Goal: Transaction & Acquisition: Book appointment/travel/reservation

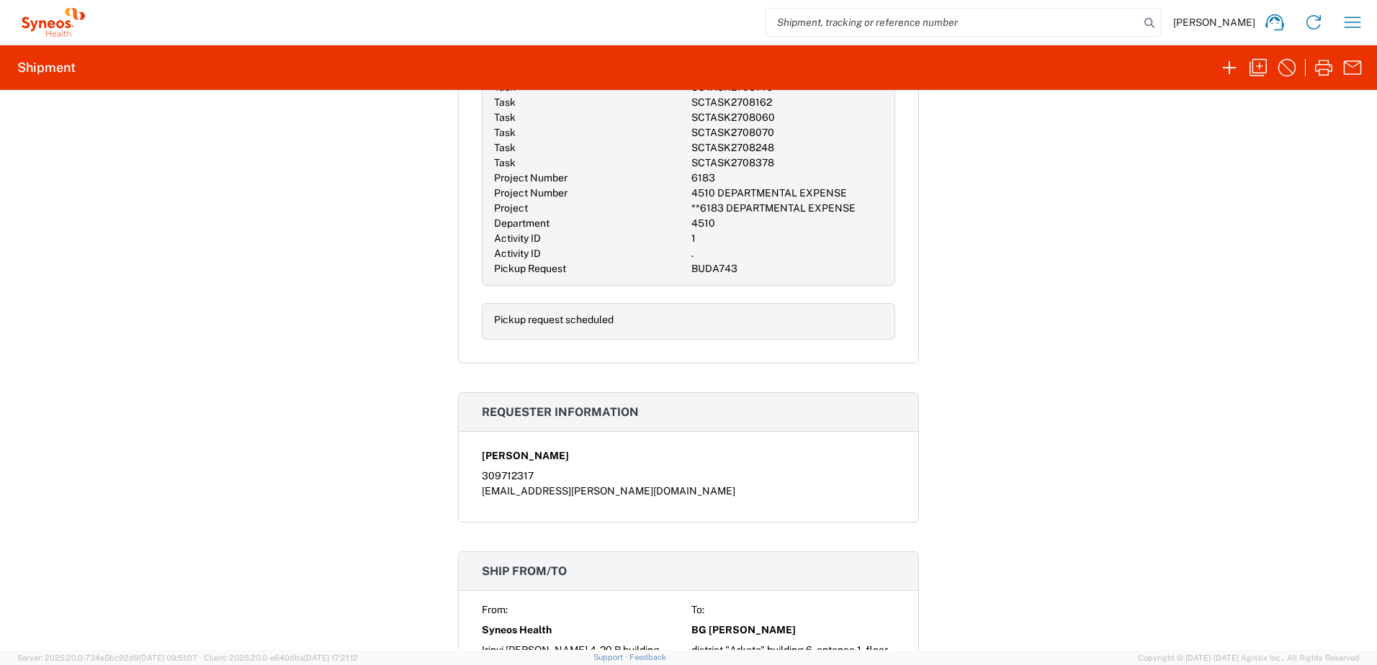
scroll to position [720, 0]
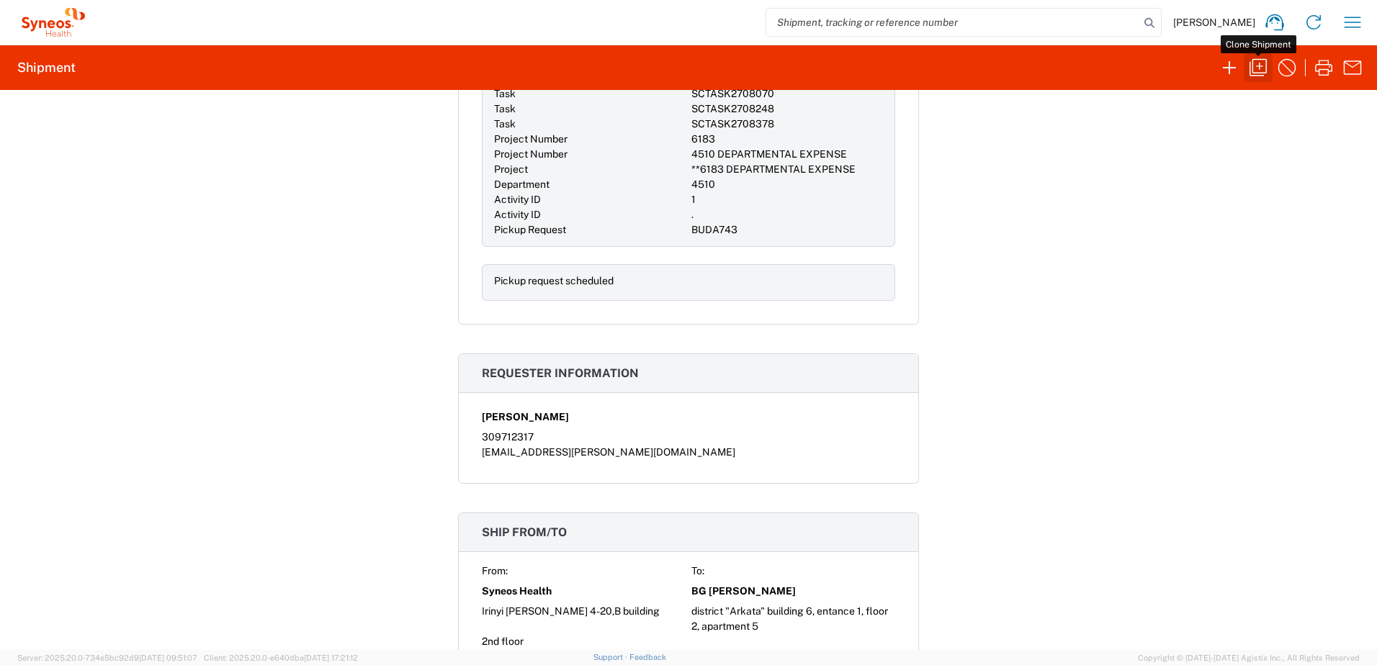
click at [1255, 68] on icon "button" at bounding box center [1258, 67] width 23 height 23
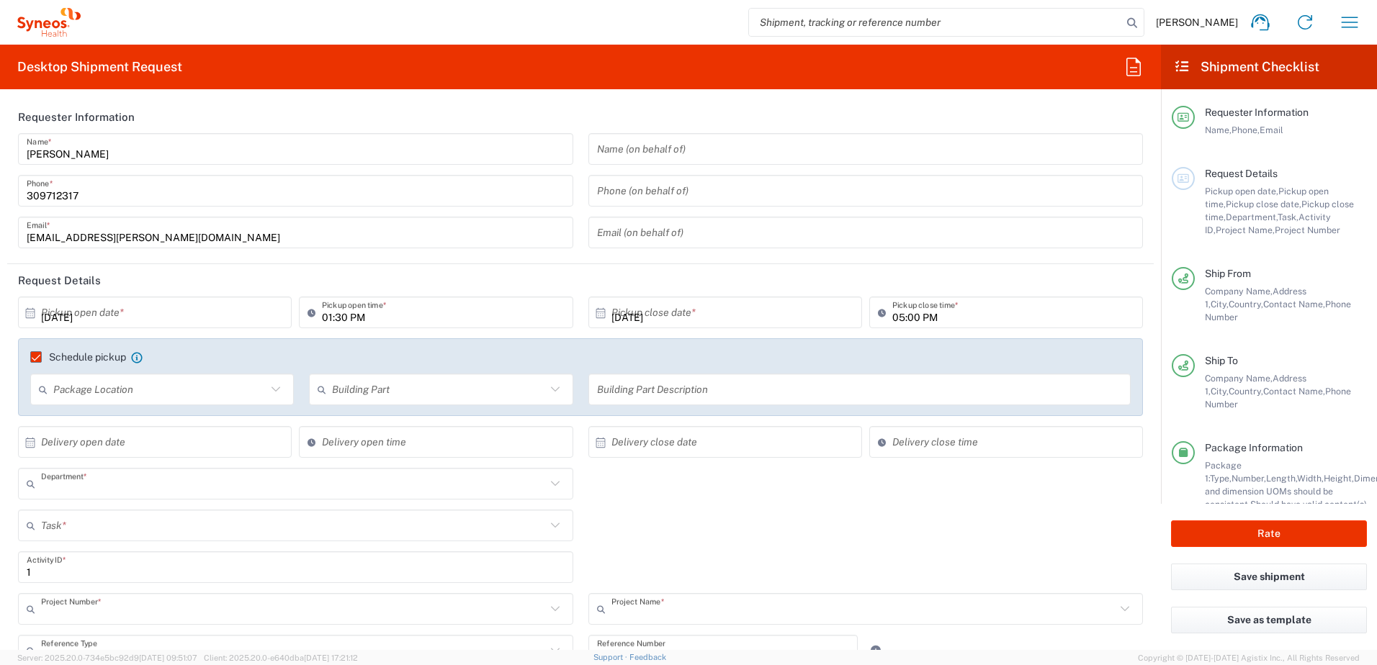
type input "4510"
type input "**6183 DEPARTMENTAL EXPENSE"
type input "6183"
type input "Syneos Health Hungary Kft."
type input "Your Packaging"
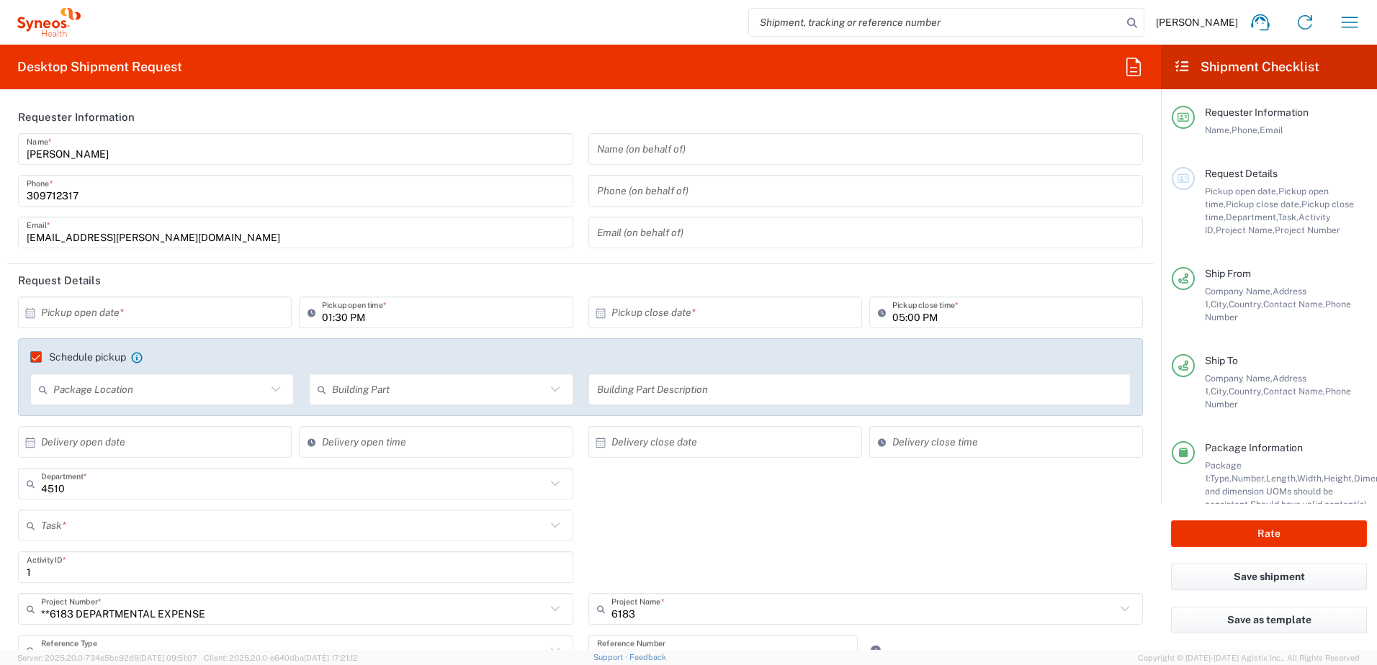
click at [183, 310] on input "text" at bounding box center [158, 312] width 234 height 25
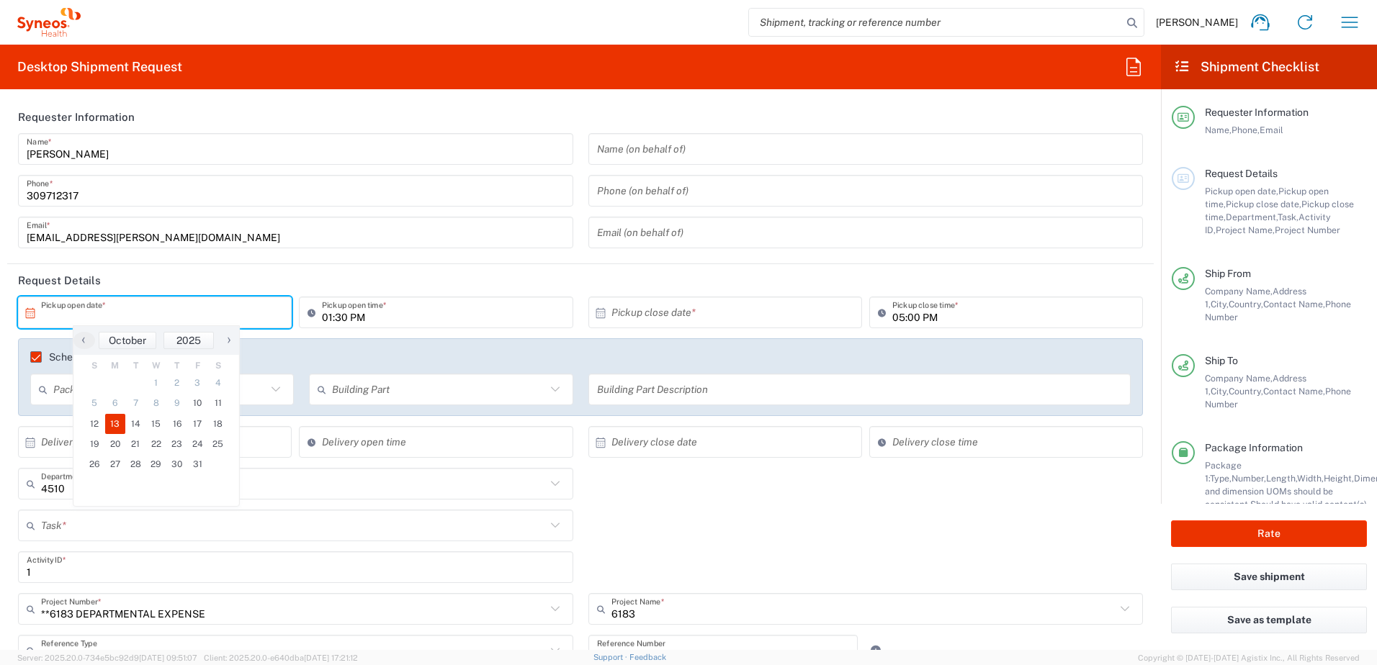
click at [117, 421] on span "13" at bounding box center [115, 424] width 21 height 20
type input "[DATE]"
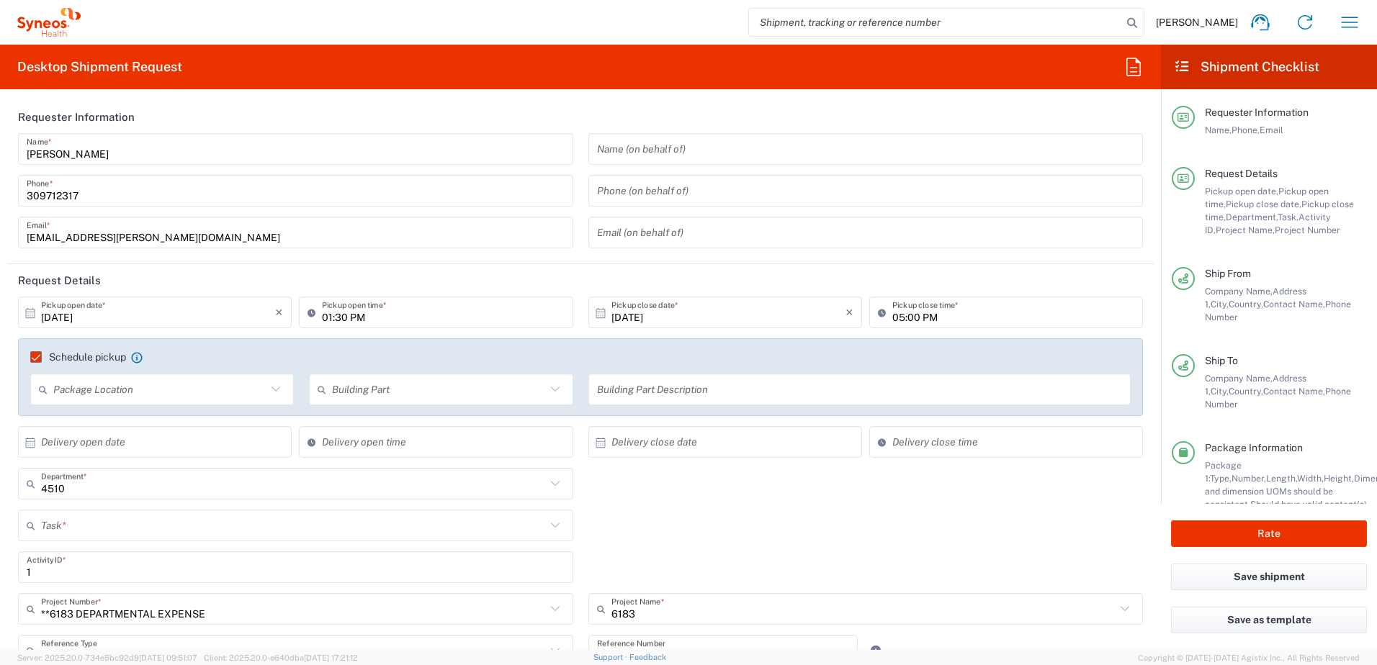
click at [355, 317] on input "01:30 PM" at bounding box center [443, 312] width 242 height 25
click at [355, 317] on input "10:30 PM" at bounding box center [443, 312] width 242 height 25
type input "10:30 AM"
click at [580, 282] on header "Request Details" at bounding box center [580, 280] width 1147 height 32
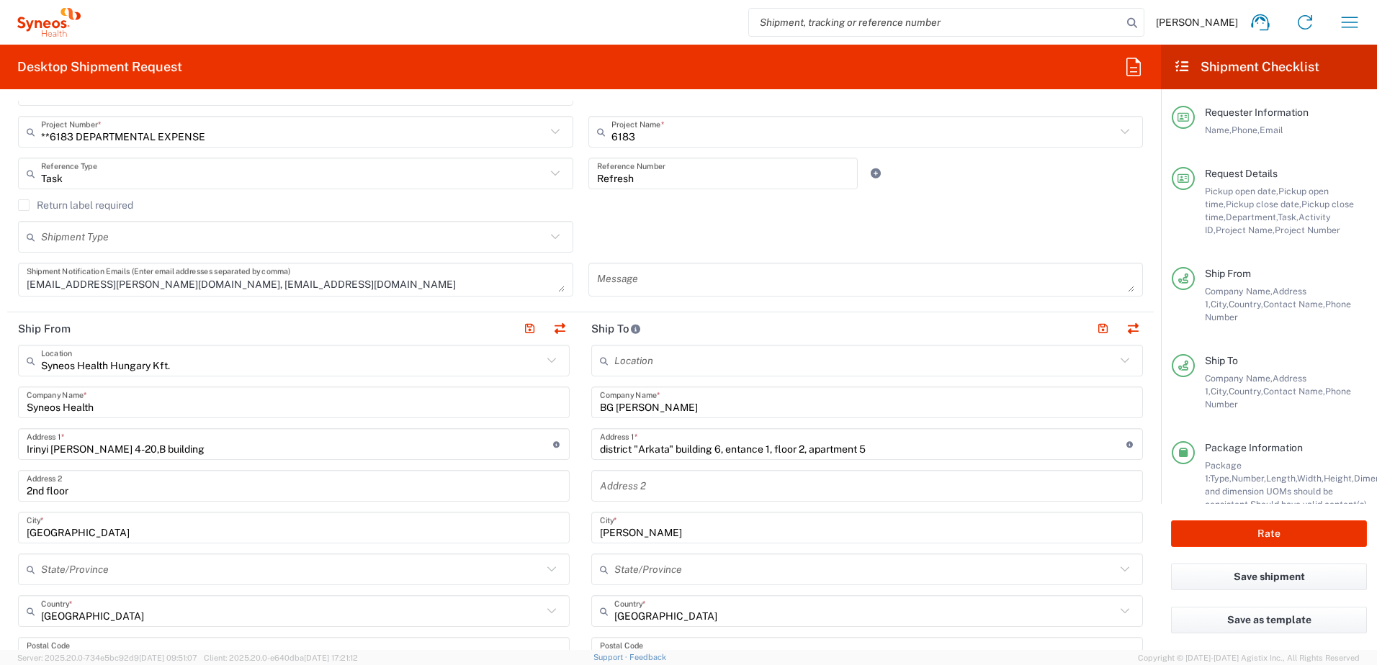
scroll to position [480, 0]
click at [554, 324] on button "button" at bounding box center [560, 326] width 20 height 20
type input "BG [PERSON_NAME]"
type input "district "Arkata" building 6, entance 1, floor 2, apartment 5"
type input "Radomir"
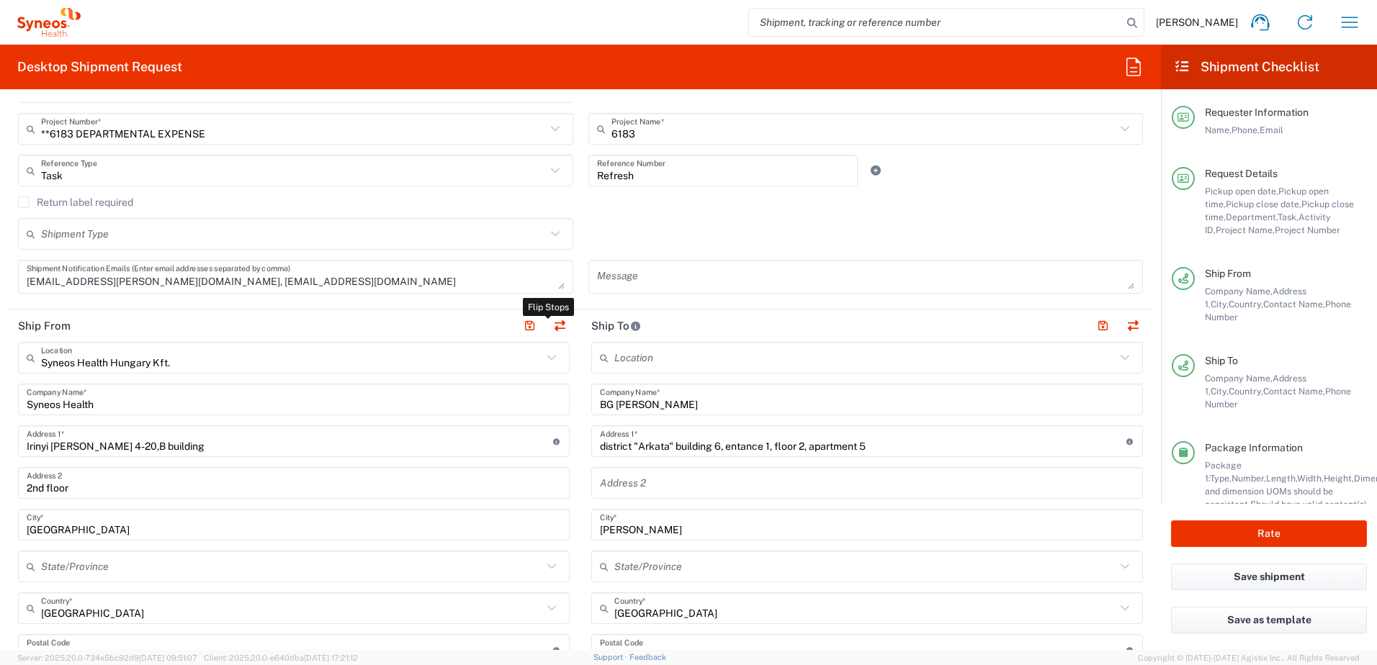
type input "[GEOGRAPHIC_DATA]"
type input "2400"
type input "[PERSON_NAME]"
type input "+3590878 188 477"
type input "TIN"
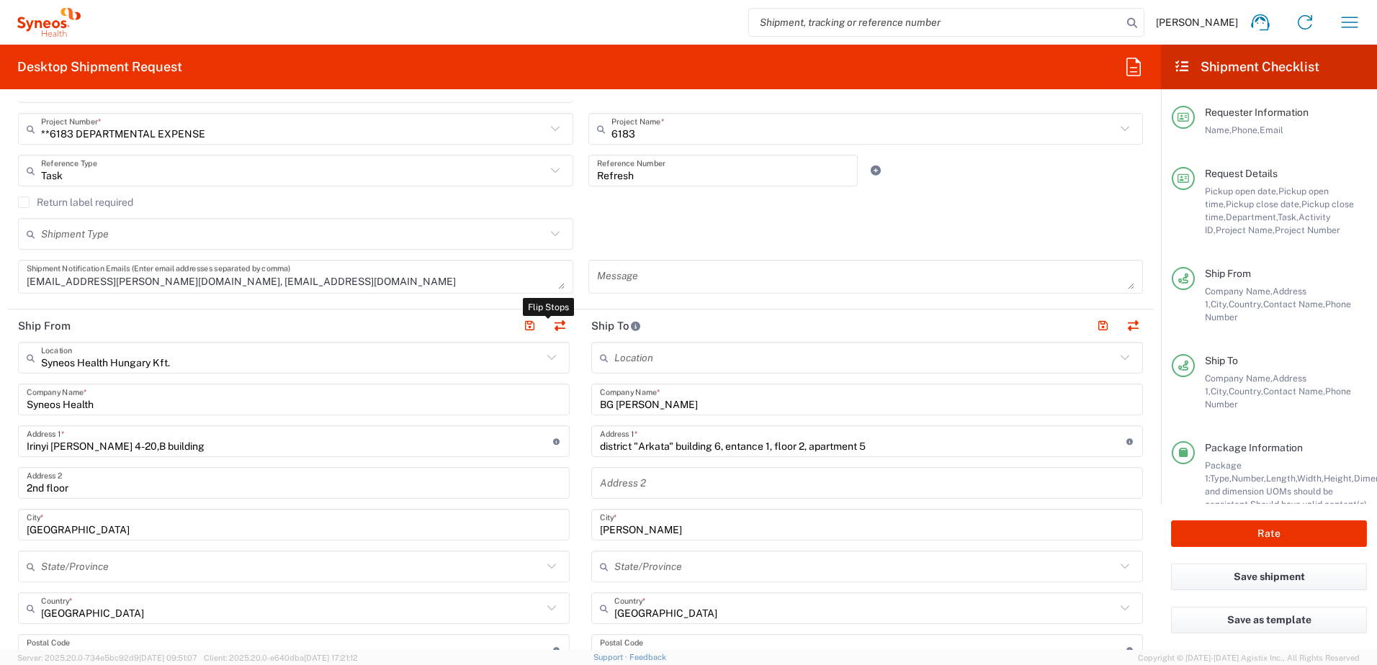
type input "26186152"
type input "VAT"
type input "CZ 26186152"
type input "Syneos Health Hungary Kft."
type input "Syneos Health"
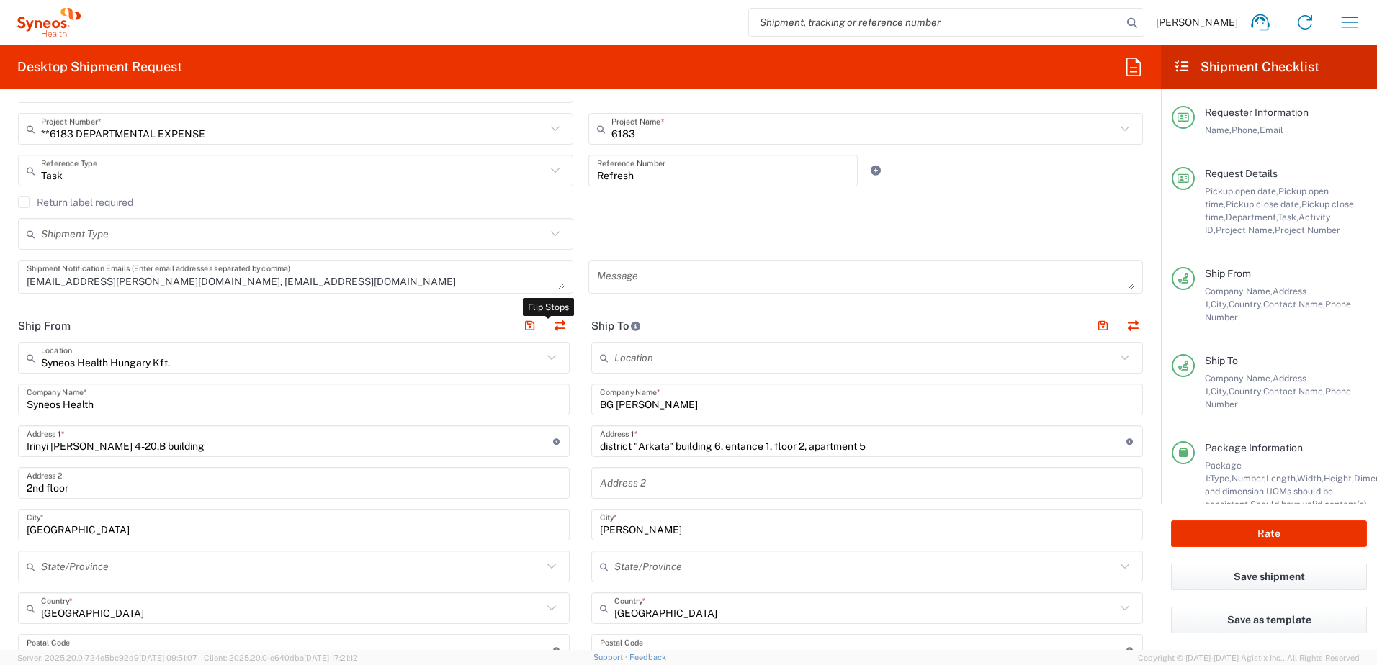
type input "Irinyi [PERSON_NAME] 4-20,B building"
type input "2nd floor"
type input "[GEOGRAPHIC_DATA]"
type input "1117"
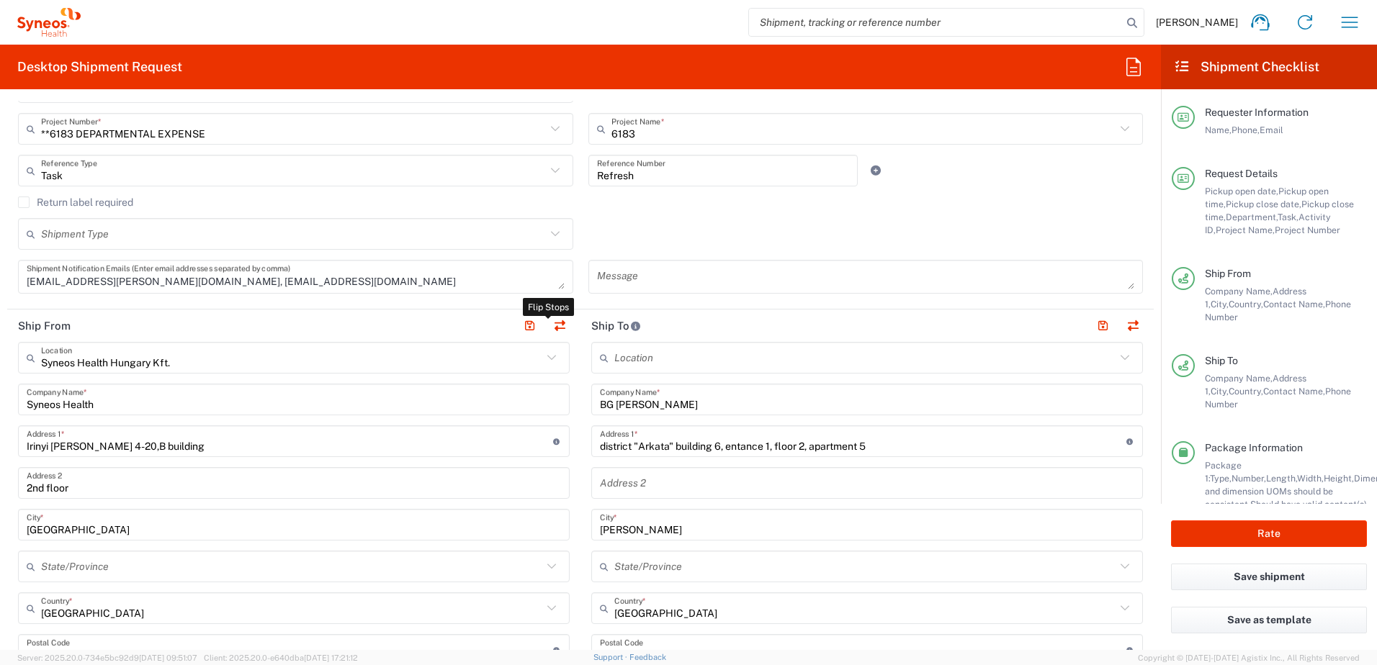
type input "[PERSON_NAME]"
type input "309712317"
type input "[EMAIL_ADDRESS][PERSON_NAME][DOMAIN_NAME]"
type input "VAT"
type input "HU 24901833"
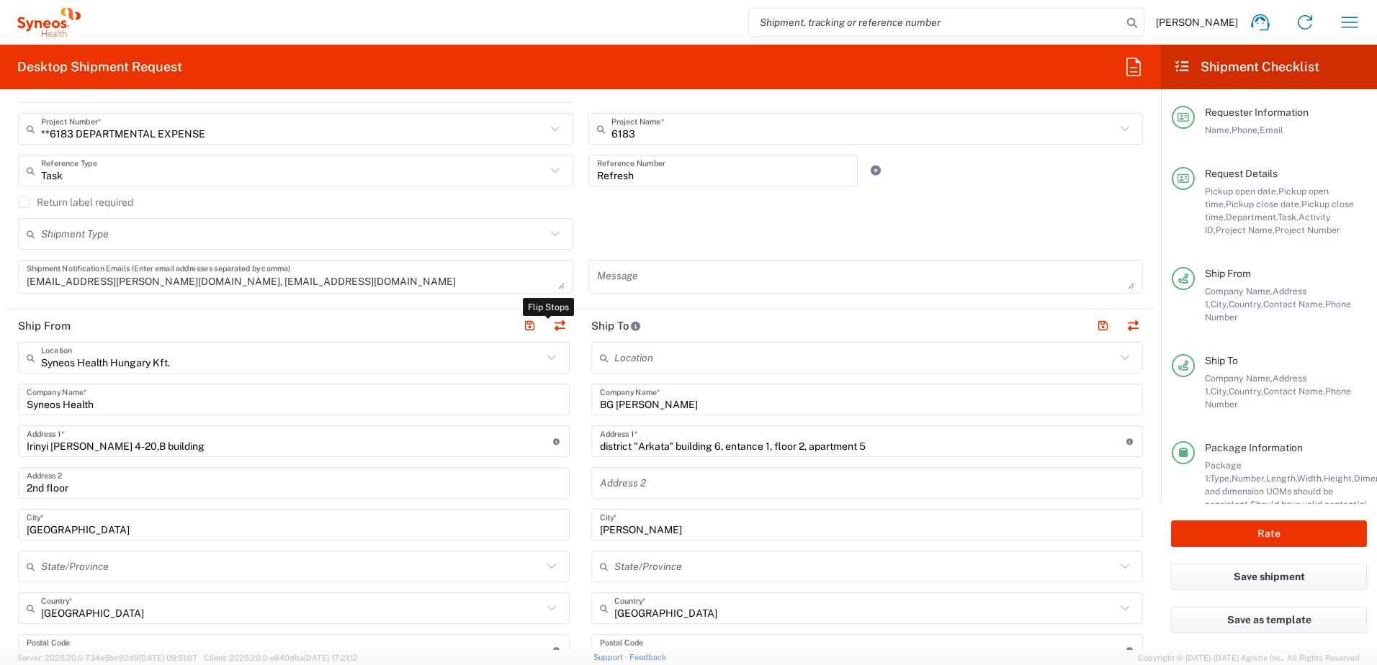
type input "EORI"
type input "CZ26186152"
type input "Sender/Shipper"
type input "Delivery Duty Paid"
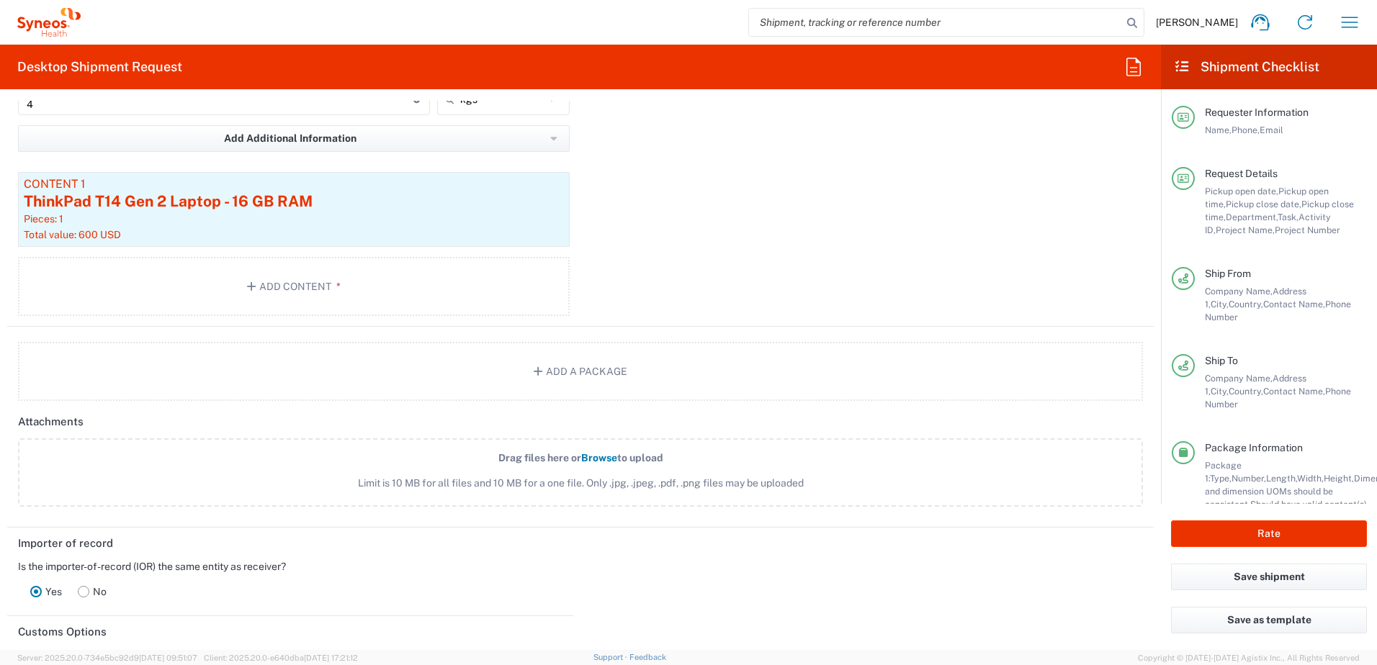
scroll to position [1680, 0]
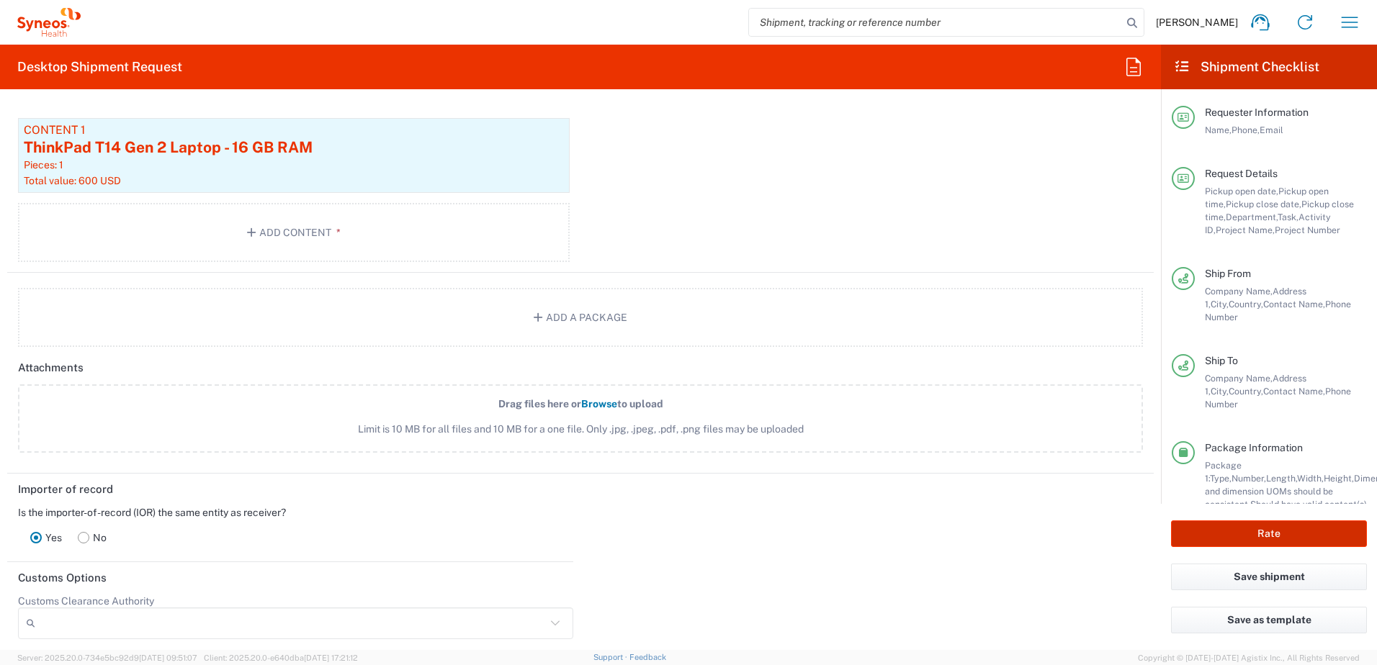
click at [1269, 533] on button "Rate" at bounding box center [1269, 534] width 196 height 27
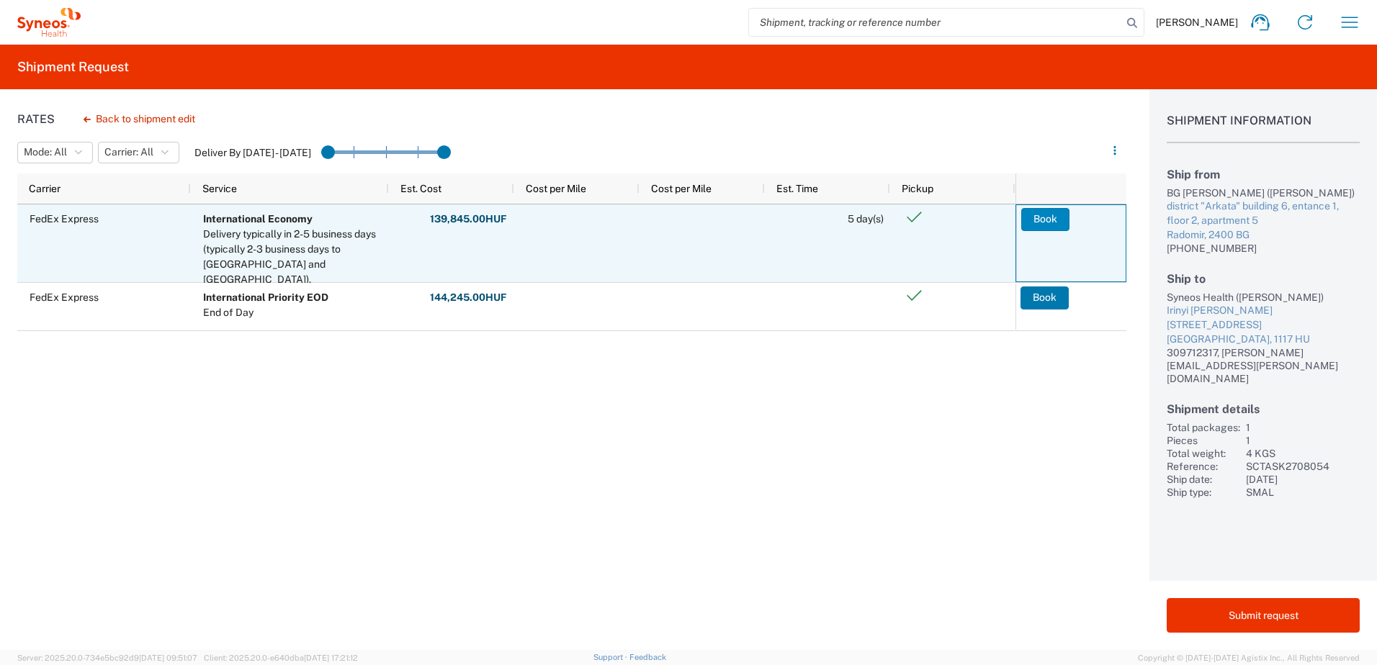
click at [1041, 221] on button "Book" at bounding box center [1045, 219] width 48 height 23
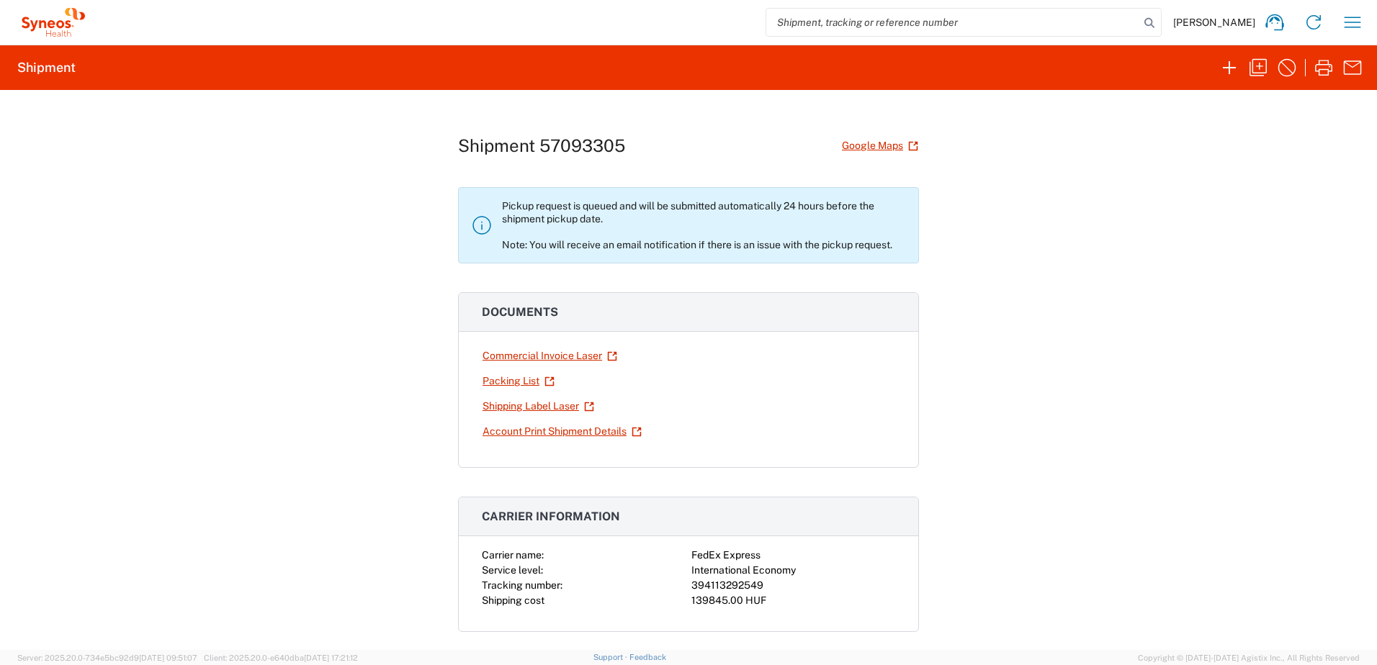
click at [398, 249] on div "Shipment 57093305 Google Maps Pickup request is queued and will be submitted au…" at bounding box center [688, 370] width 1377 height 560
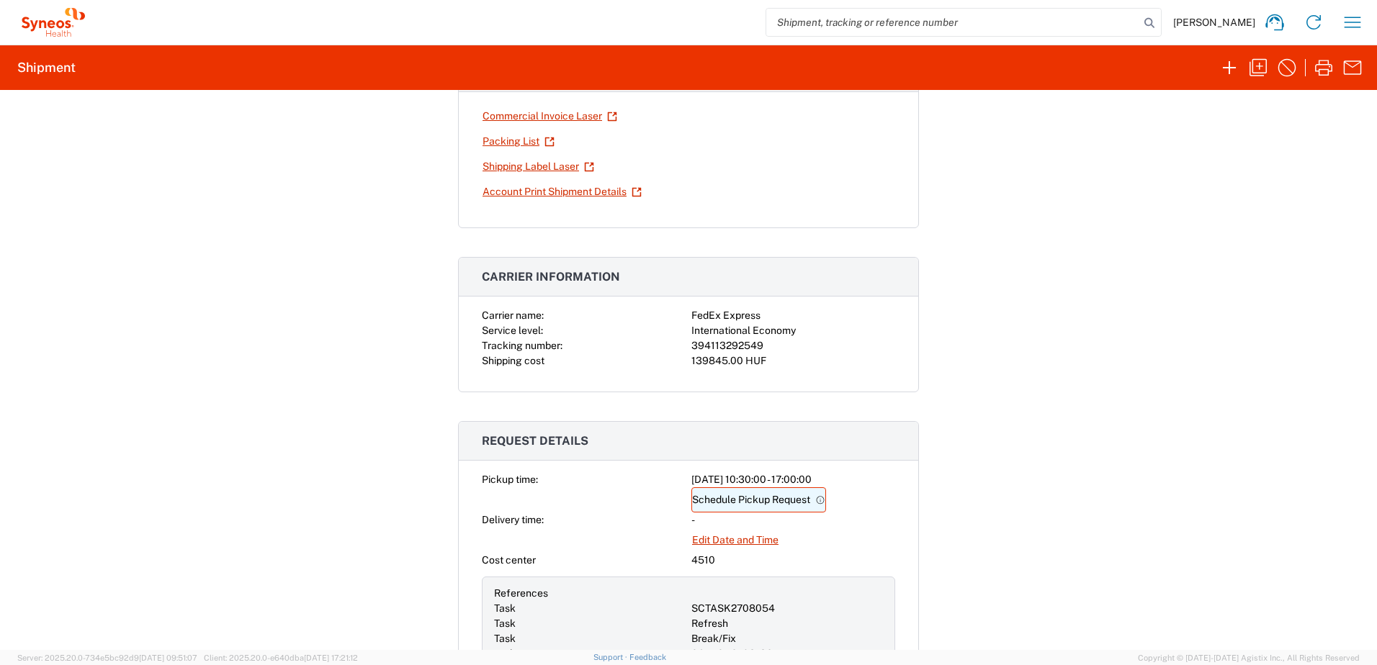
click at [746, 500] on link "Schedule Pickup Request" at bounding box center [758, 500] width 135 height 25
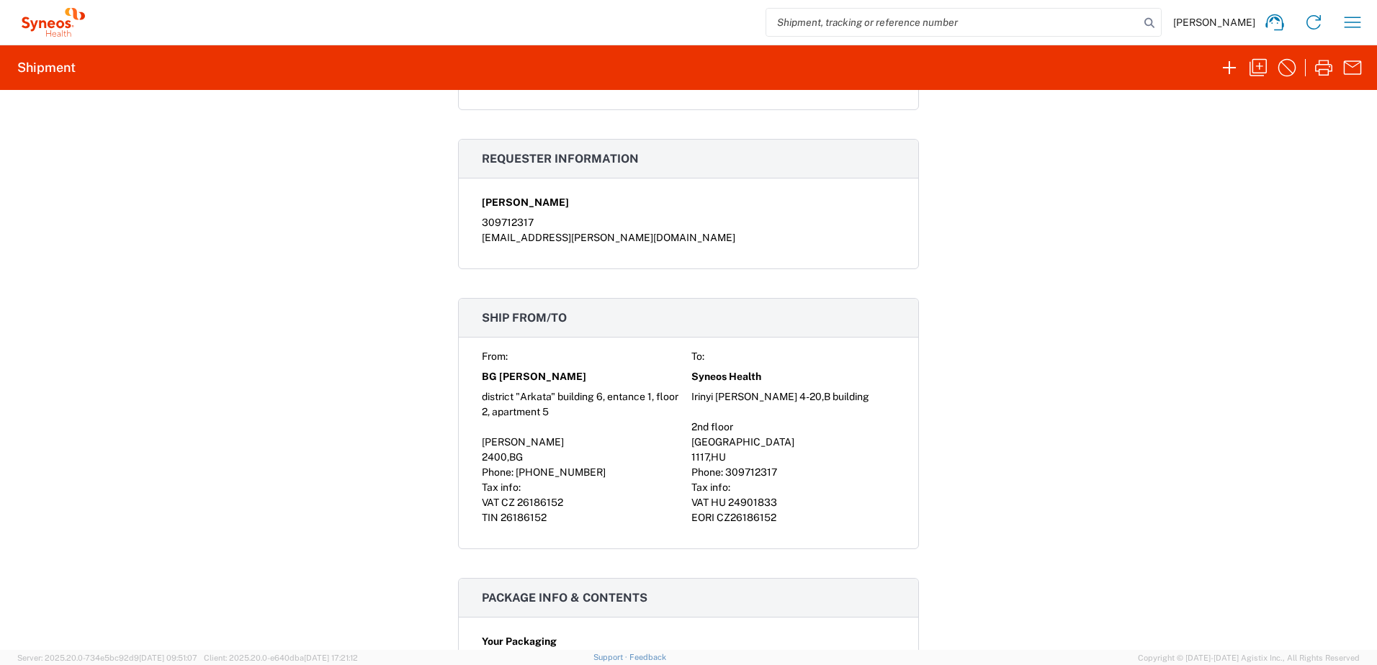
scroll to position [1201, 0]
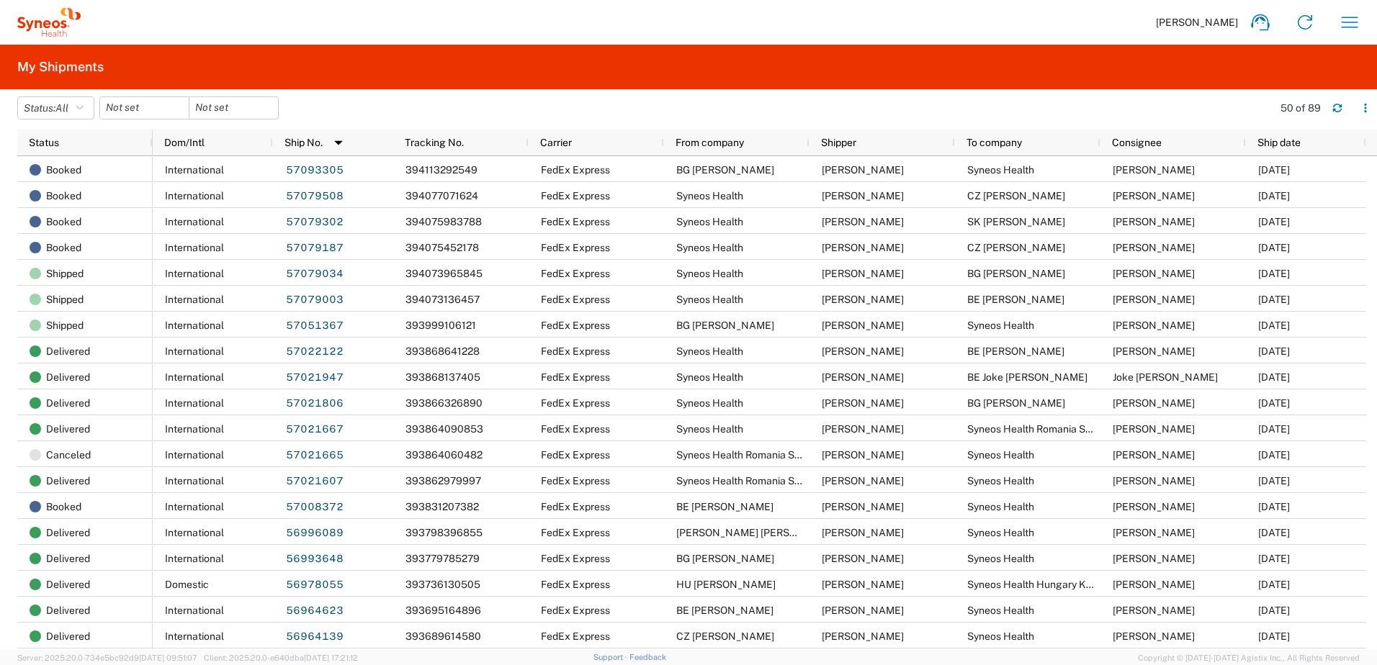
click at [523, 98] on agx-table-filter-chips "Status: All Active All Approved Booked Canceled Delivered Denied New On Hold Pe…" at bounding box center [641, 113] width 1248 height 33
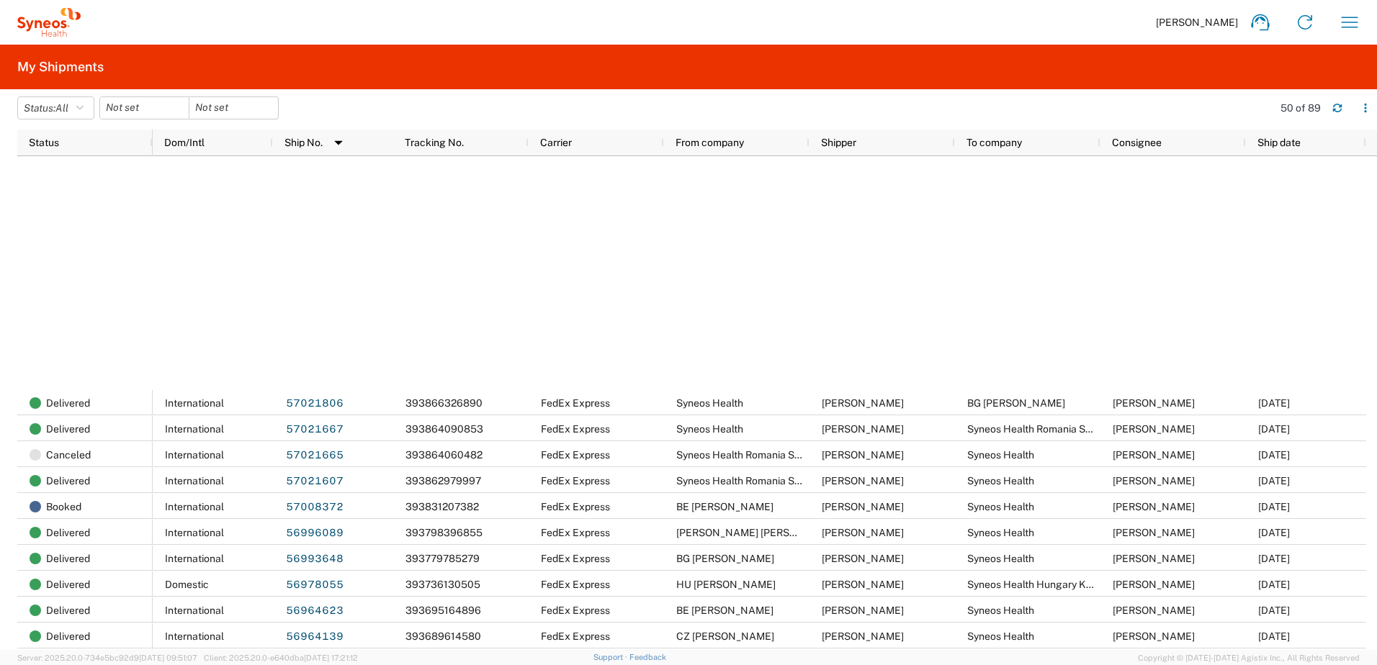
scroll to position [493, 0]
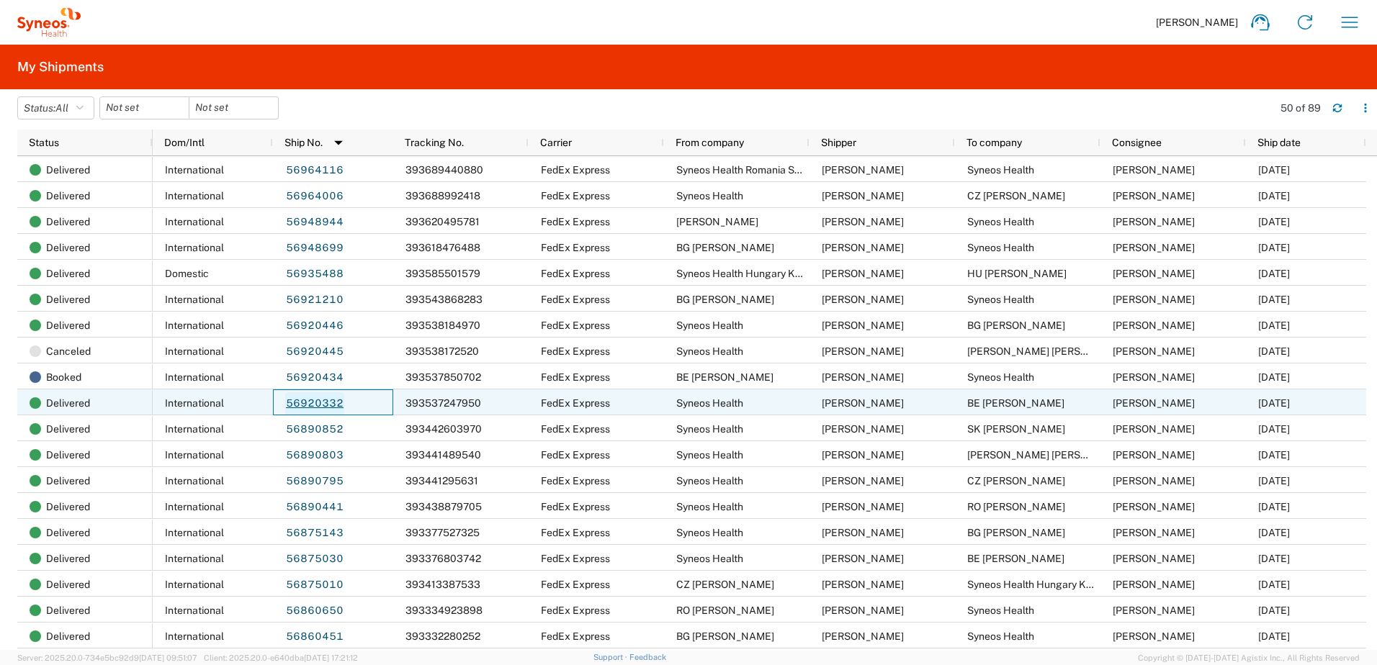
click at [320, 402] on link "56920332" at bounding box center [314, 404] width 59 height 23
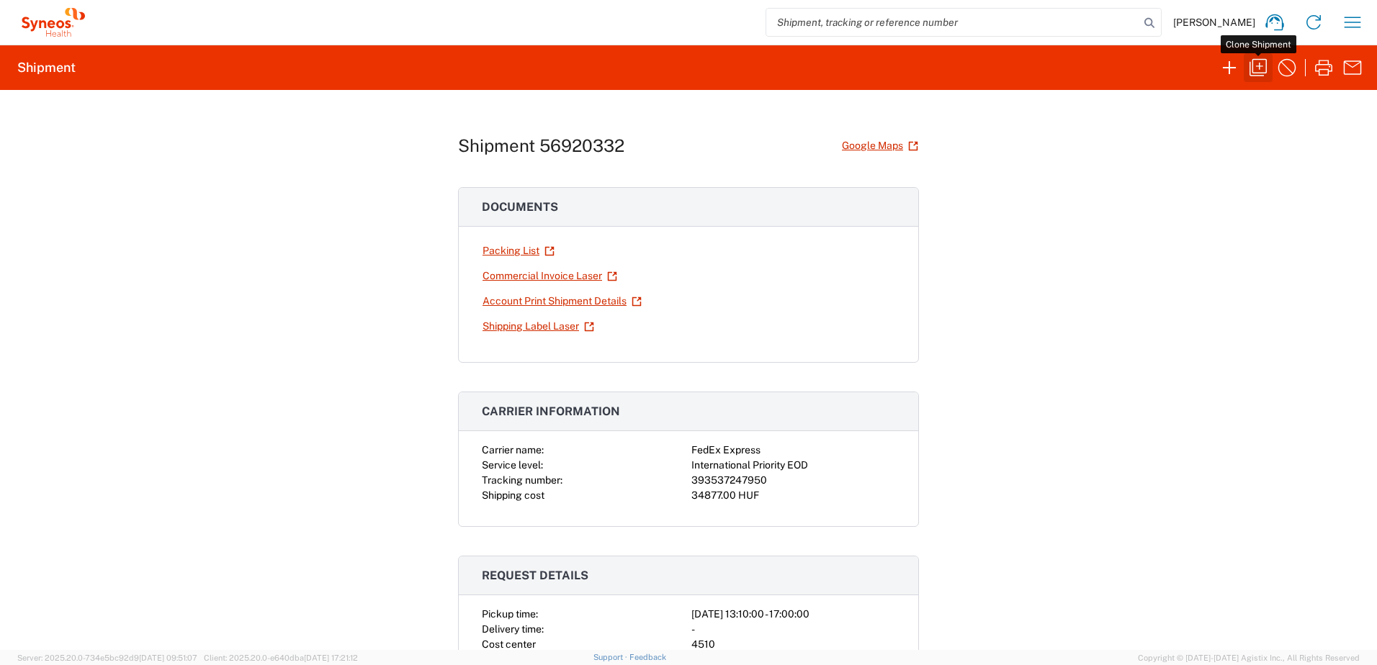
click at [1262, 66] on icon "button" at bounding box center [1258, 67] width 17 height 17
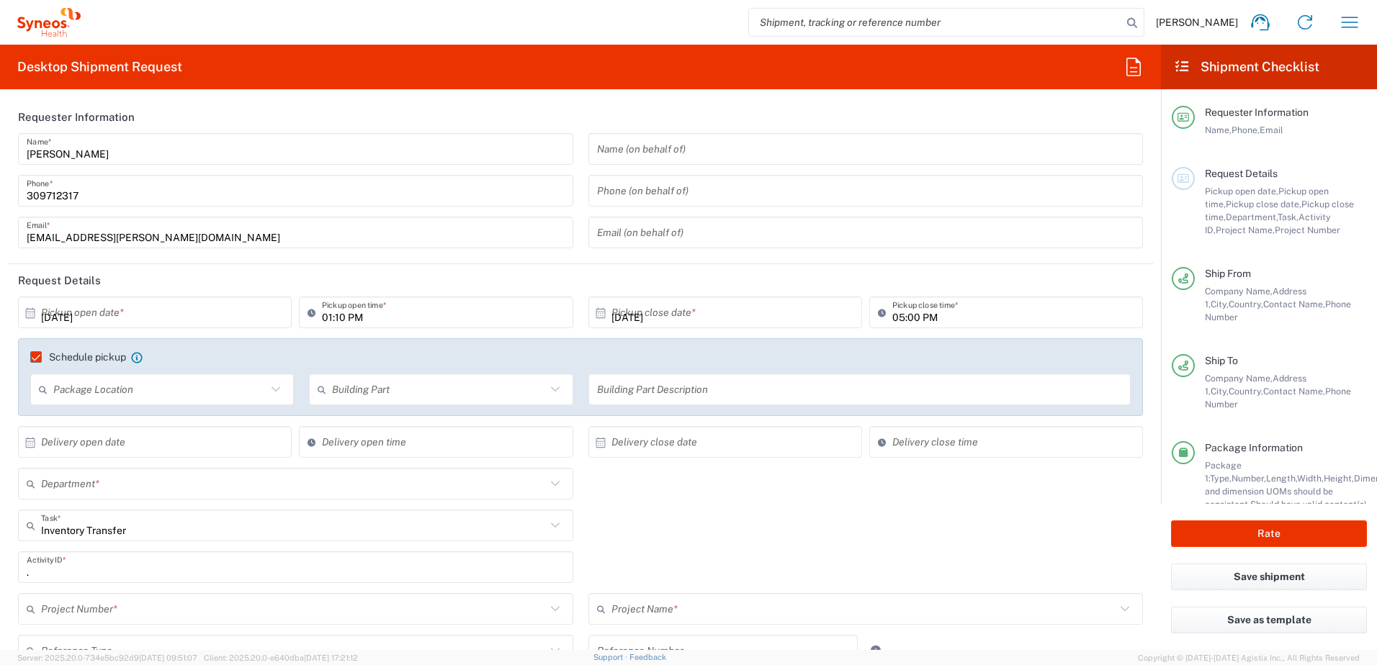
type input "[GEOGRAPHIC_DATA]"
type input "Delivery Duty Paid"
type input "4510 DEPARTMENTAL EXPENSE"
type input "[GEOGRAPHIC_DATA]"
type input "Your Packaging"
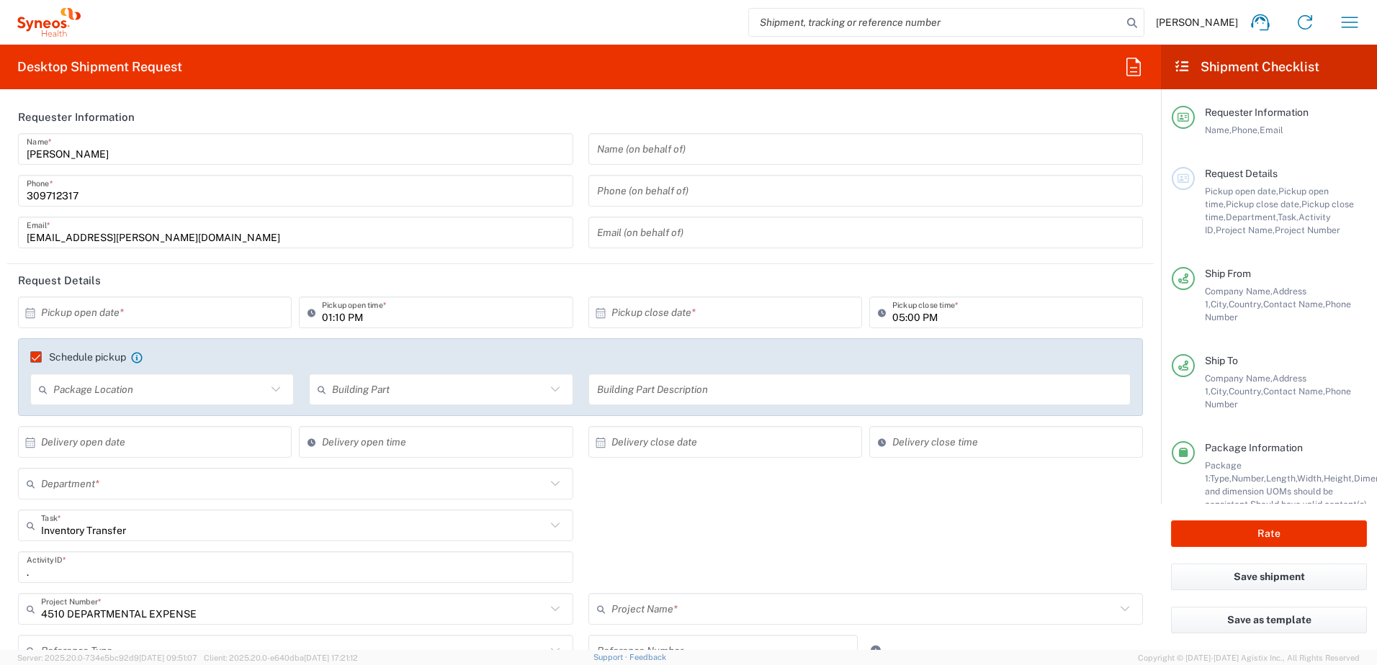
type input "4510"
type input "4510 DEPARTMENTAL EXPENSE"
type input "Syneos Health Hungary Kft."
click at [107, 314] on input "text" at bounding box center [158, 312] width 234 height 25
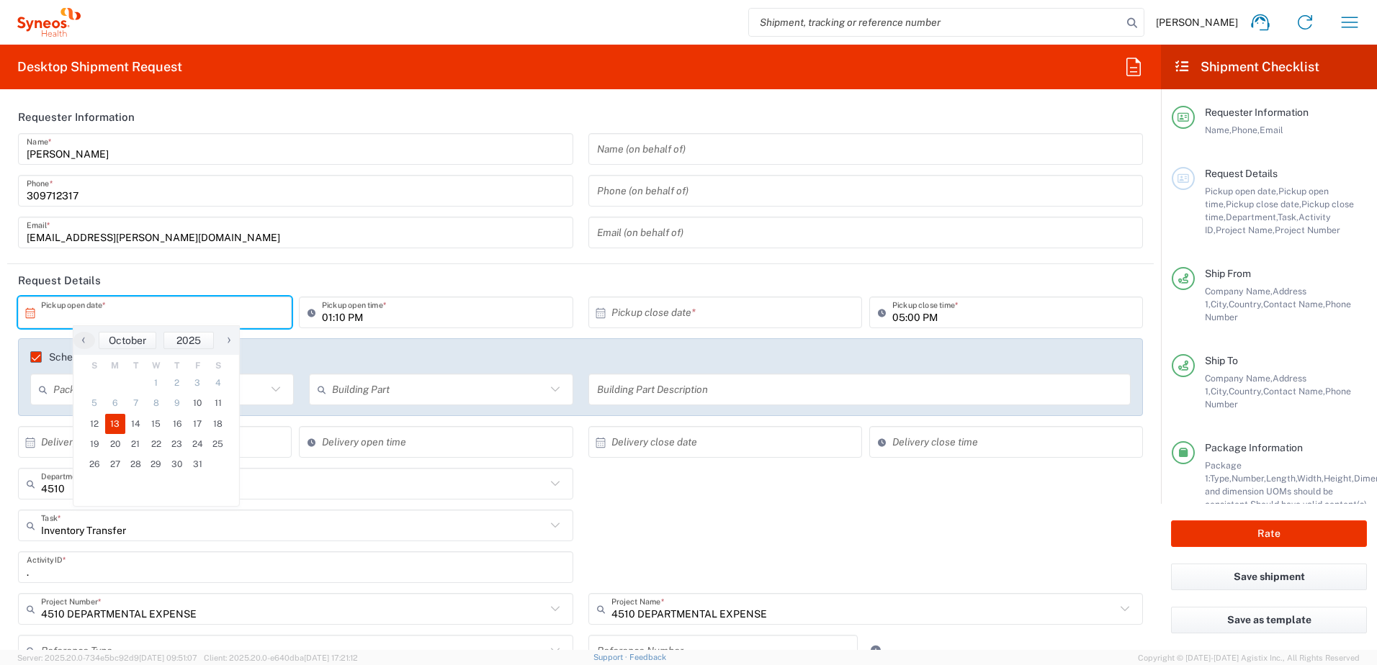
click at [110, 421] on span "13" at bounding box center [115, 424] width 21 height 20
type input "[DATE]"
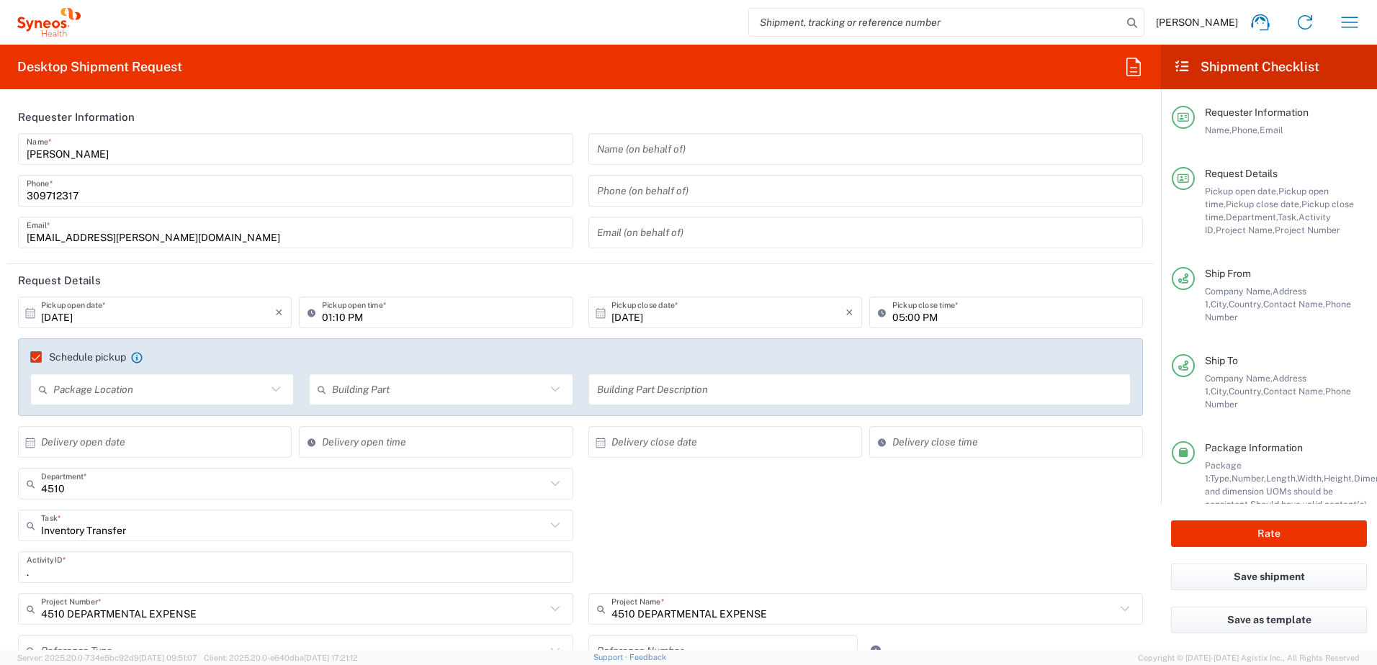
click at [322, 314] on input "01:10 PM" at bounding box center [443, 312] width 242 height 25
click at [336, 318] on input "10:10 PM" at bounding box center [443, 312] width 242 height 25
click at [351, 317] on input "10:10 PM" at bounding box center [443, 312] width 242 height 25
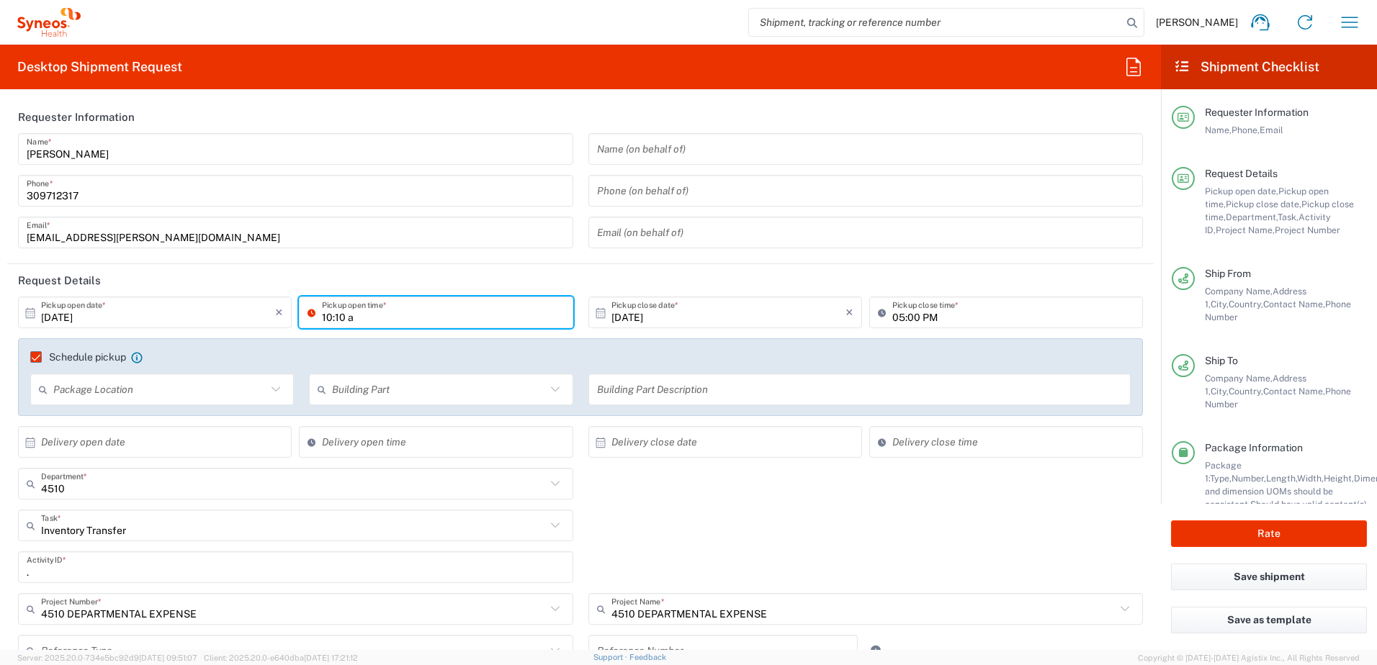
type input "10:10 a"
click at [586, 279] on header "Request Details" at bounding box center [580, 280] width 1147 height 32
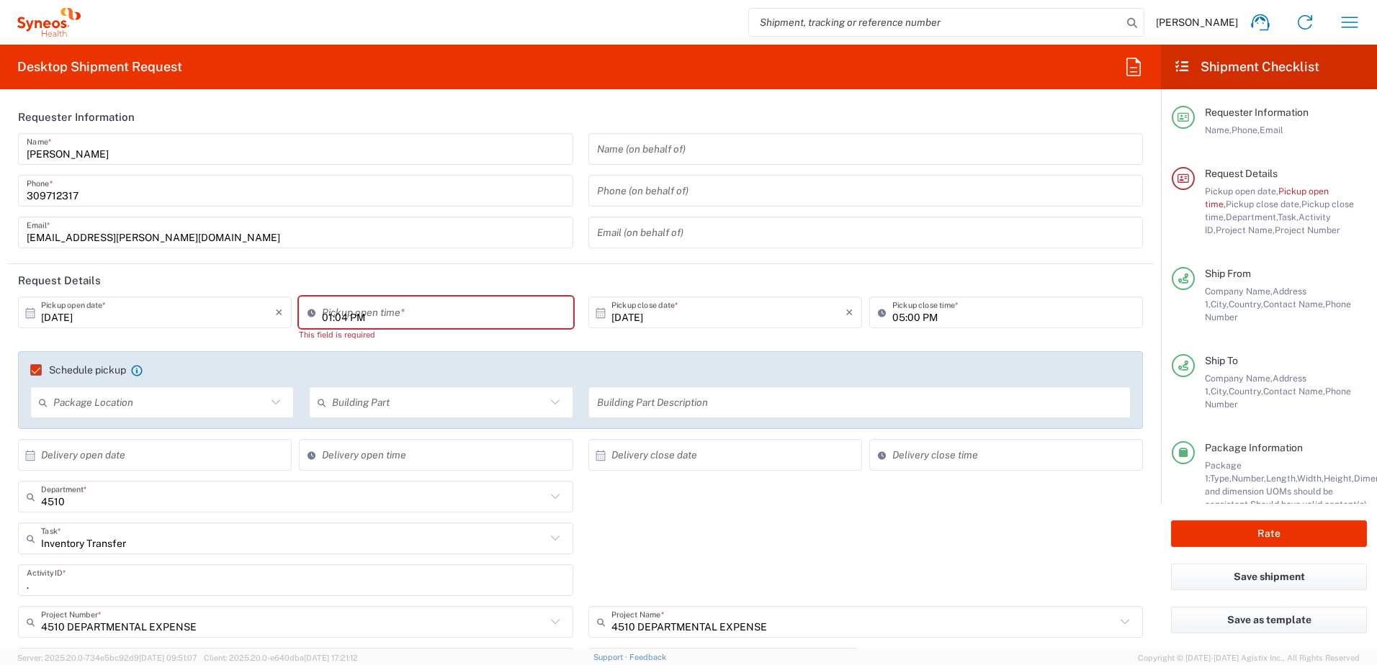
click at [471, 300] on input "01:04 PM" at bounding box center [443, 312] width 242 height 25
click at [354, 315] on input "10:04 PM" at bounding box center [443, 312] width 242 height 25
type input "10:04 AM"
click at [559, 281] on header "Request Details" at bounding box center [580, 280] width 1147 height 32
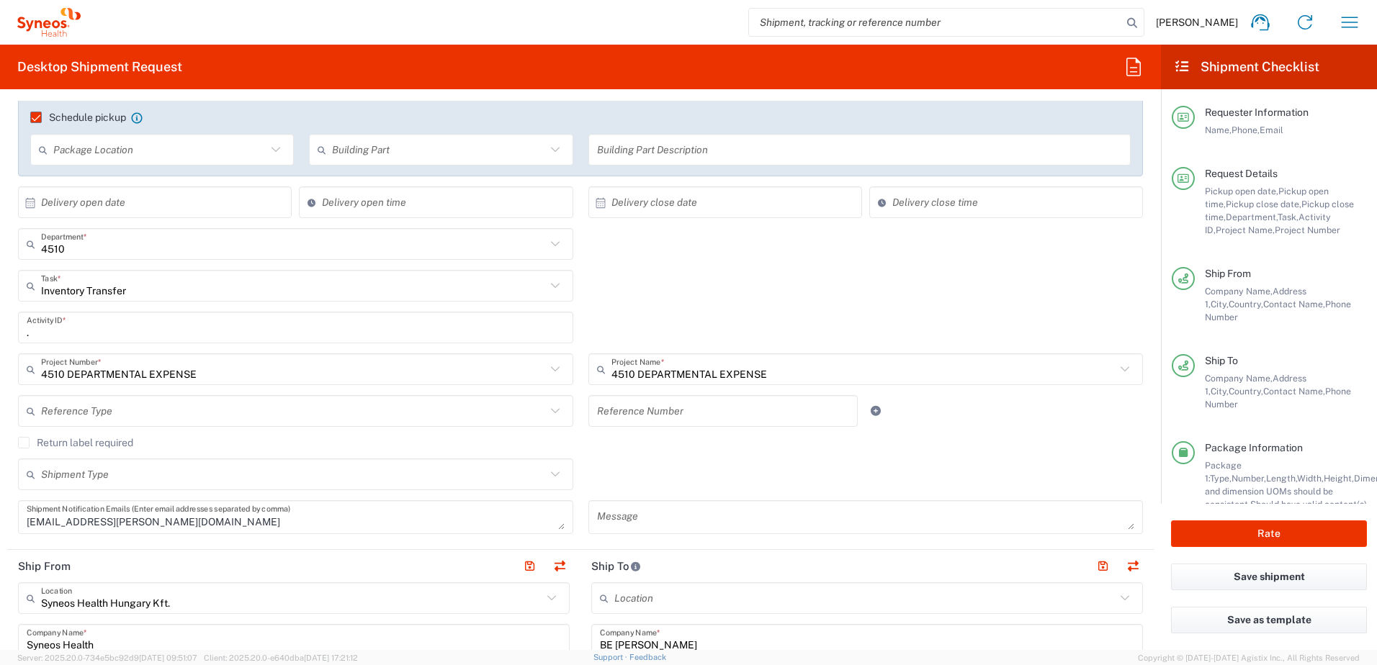
scroll to position [480, 0]
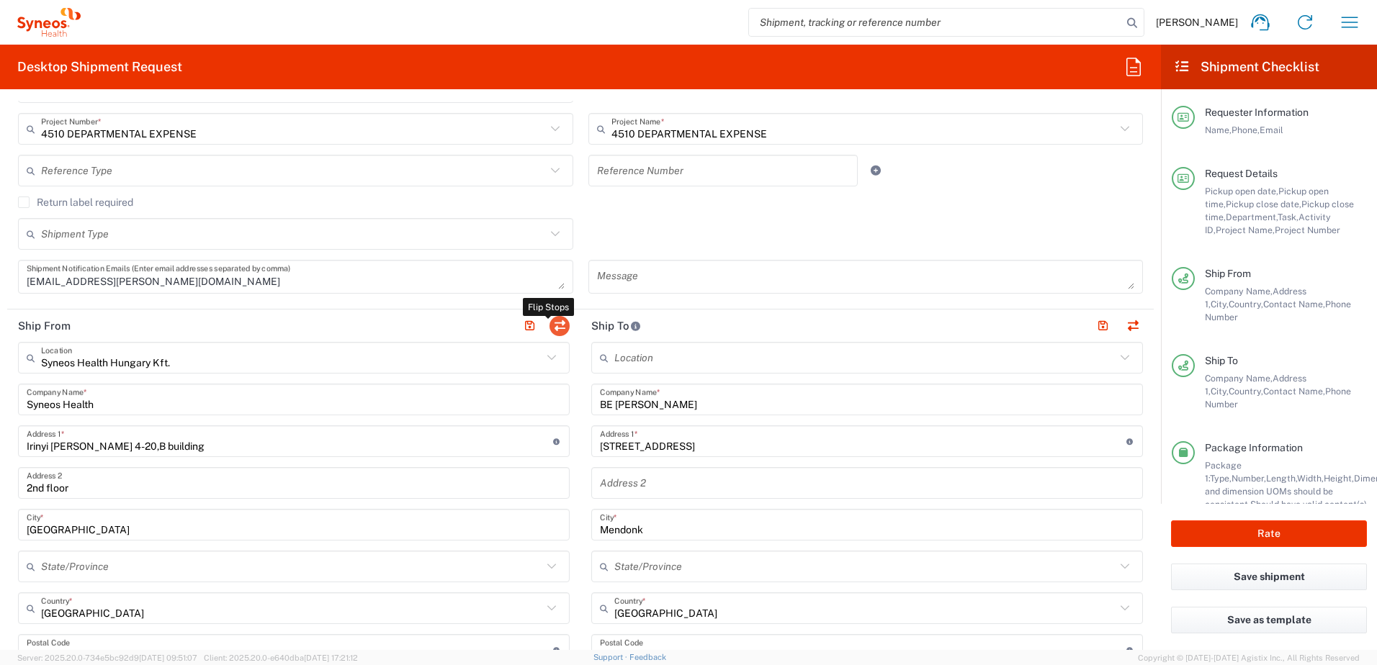
click at [552, 323] on button "button" at bounding box center [560, 326] width 20 height 20
type input "BE [PERSON_NAME]"
type input "[STREET_ADDRESS]"
type input "Mendonk"
type input "[GEOGRAPHIC_DATA]"
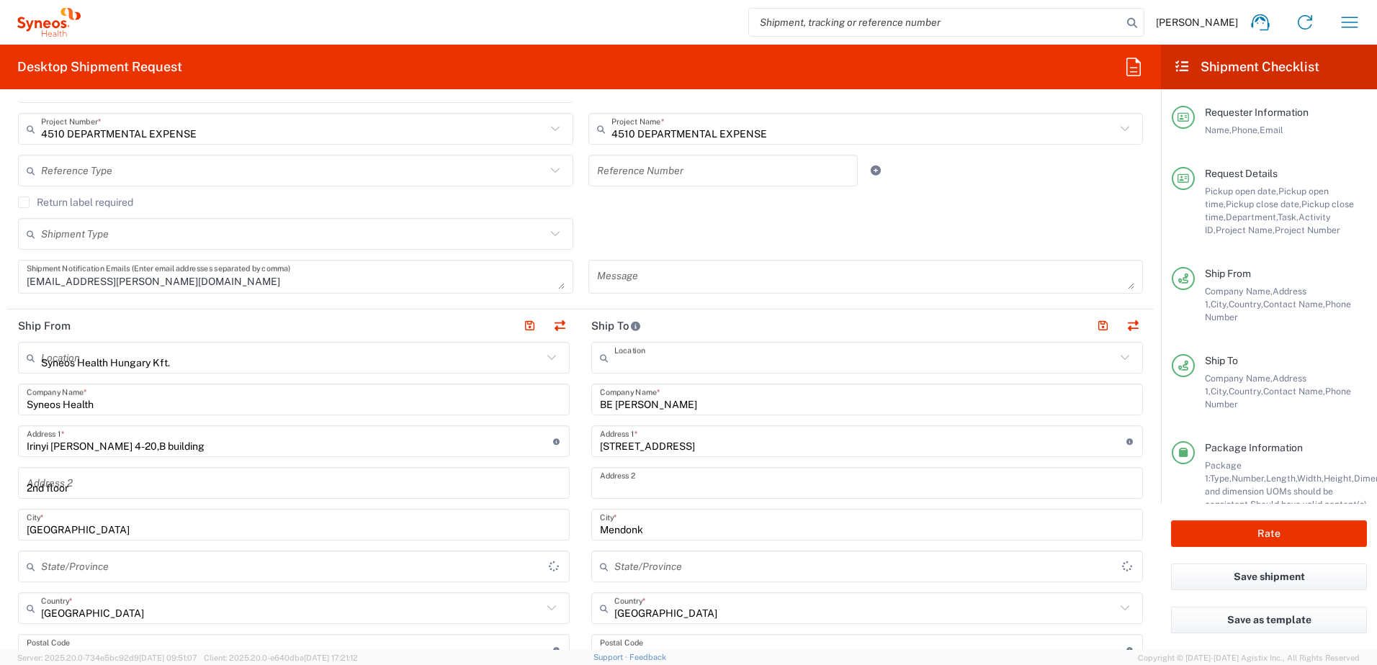
type input "9402"
type input "[PERSON_NAME]"
type input "32 492 587 877"
type input "TIN"
type input "24901833-2-43"
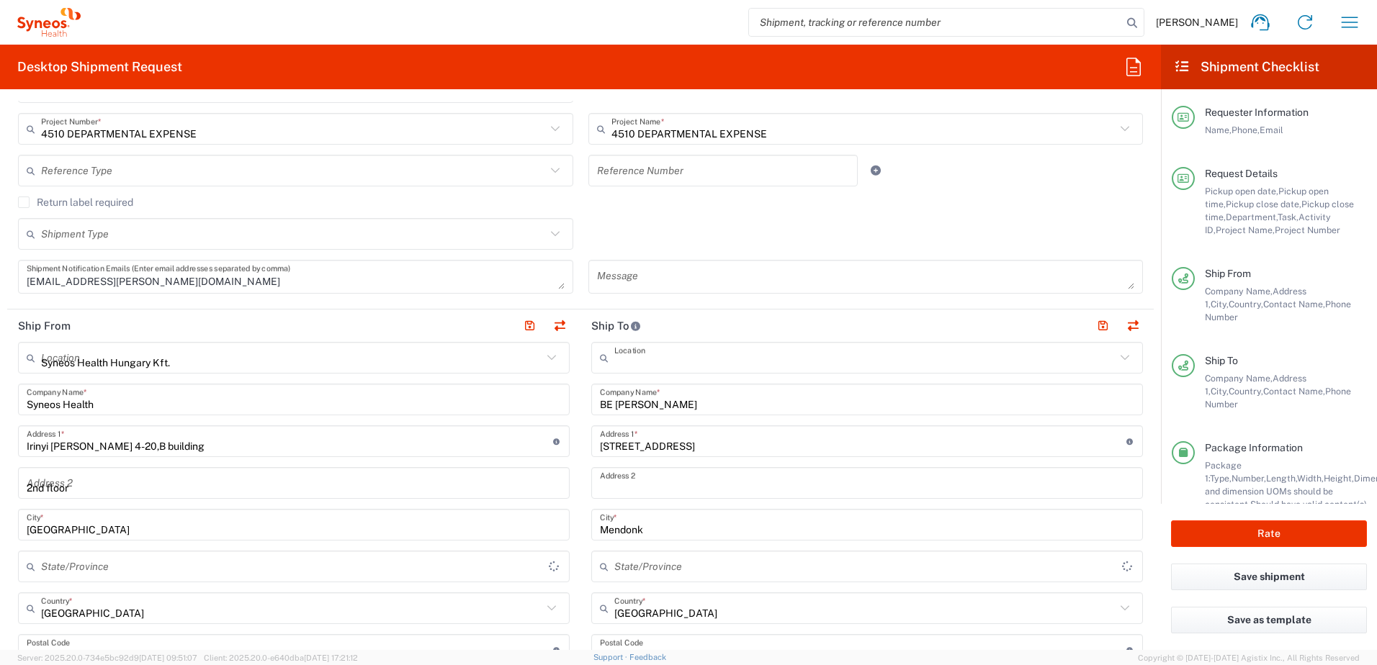
type input "Syneos Health Hungary Kft."
type input "Syneos Health"
type input "Irinyi [PERSON_NAME] 4-20,B building"
type input "2nd floor"
type input "[GEOGRAPHIC_DATA]"
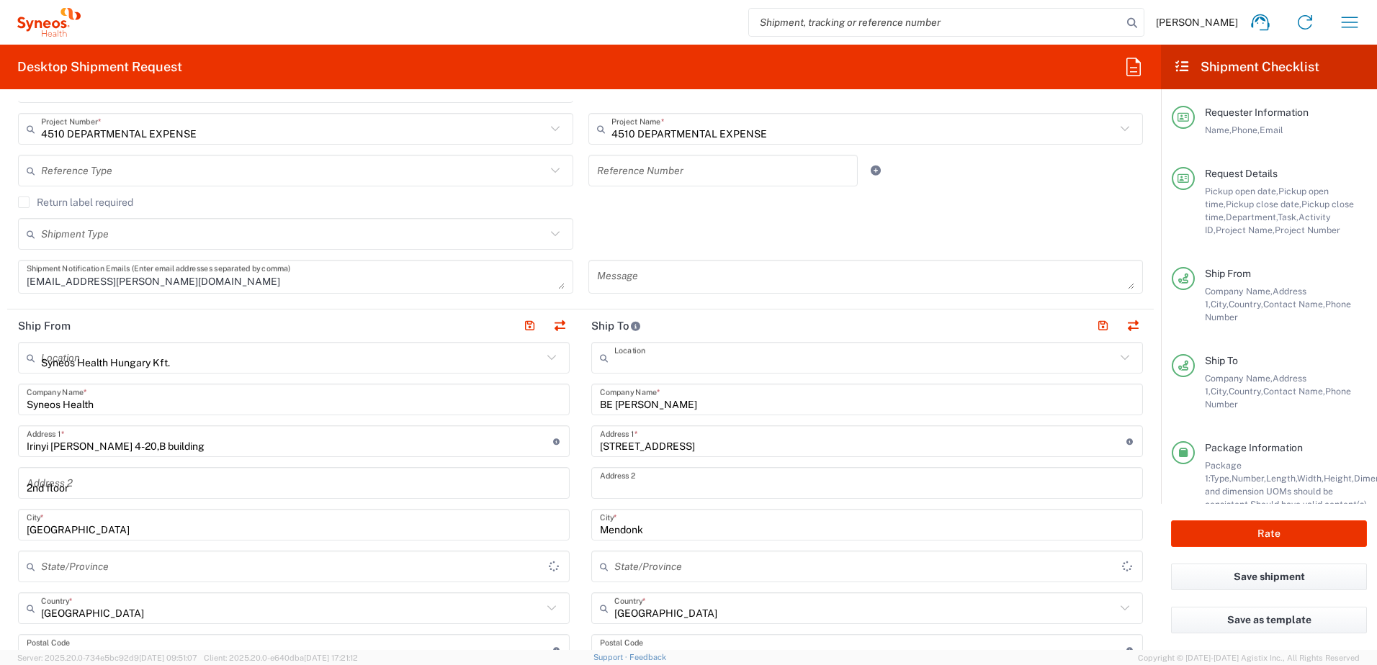
type input "[GEOGRAPHIC_DATA]"
type input "1117"
type input "[PERSON_NAME]"
type input "309712317"
type input "[EMAIL_ADDRESS][PERSON_NAME][DOMAIN_NAME]"
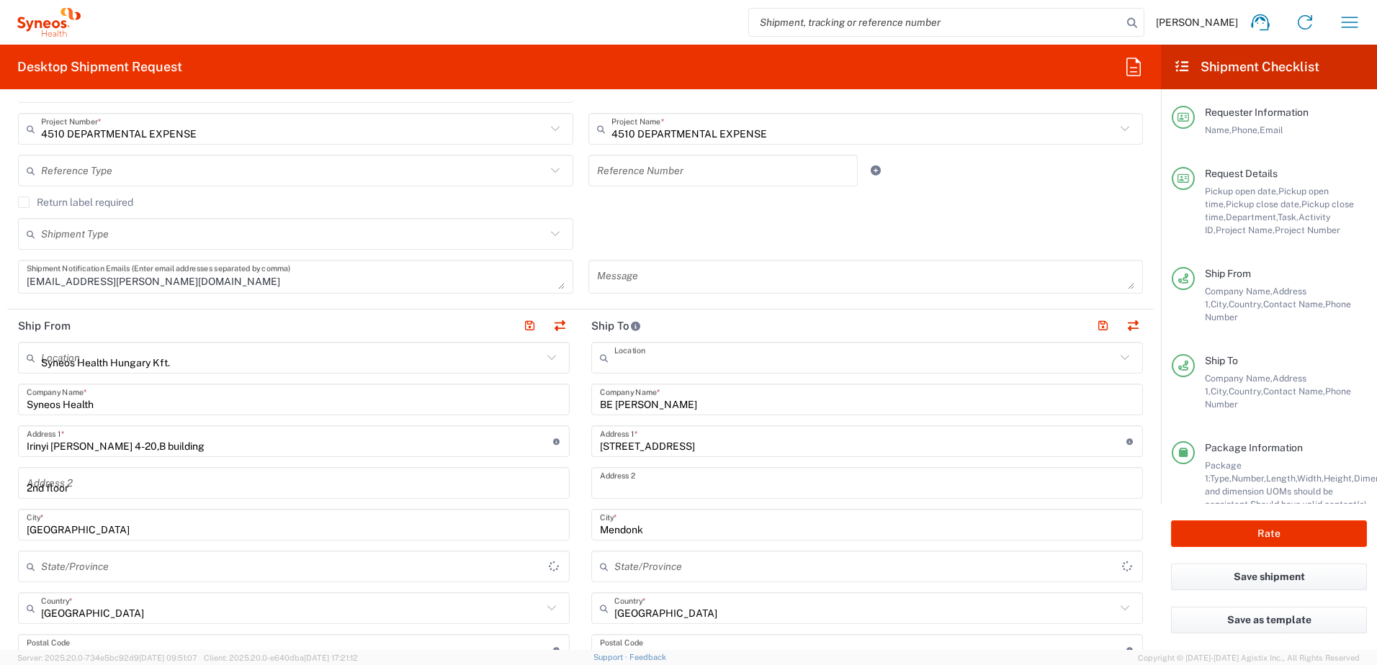
type input "VAT"
type input "HU 24901833"
type input "Sender/Shipper"
type input "Delivery Duty Paid"
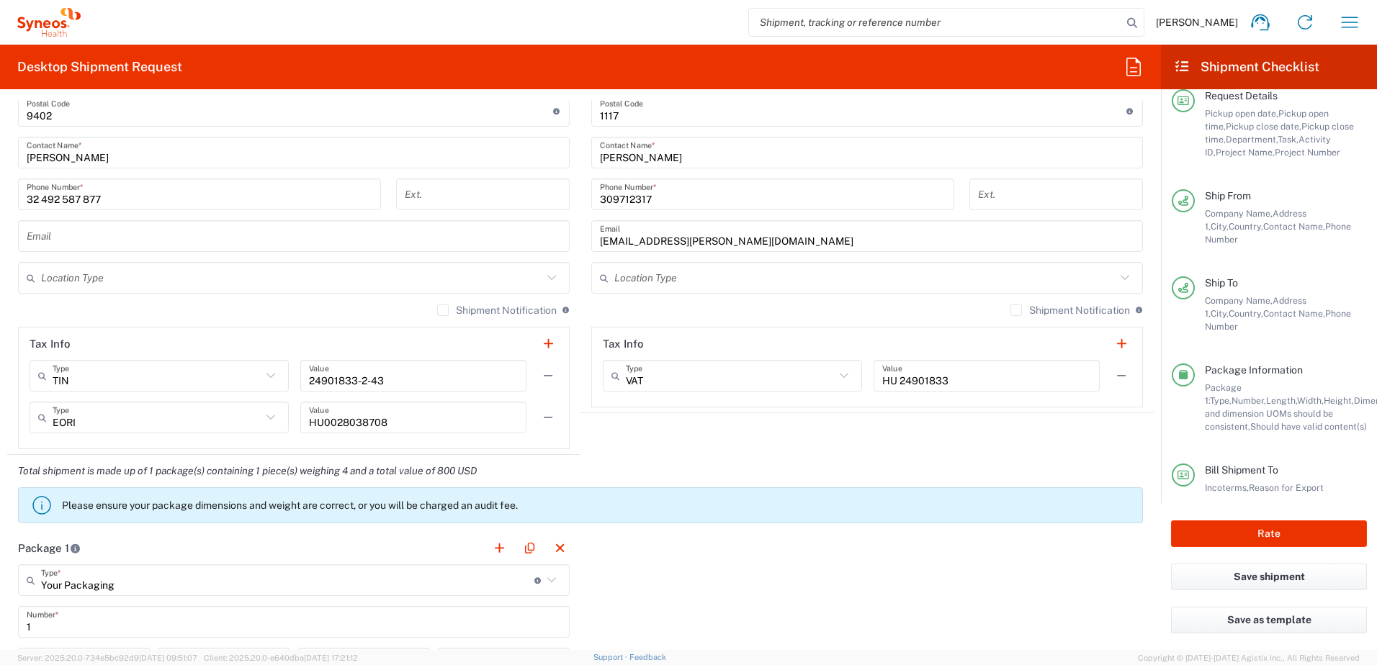
scroll to position [112, 0]
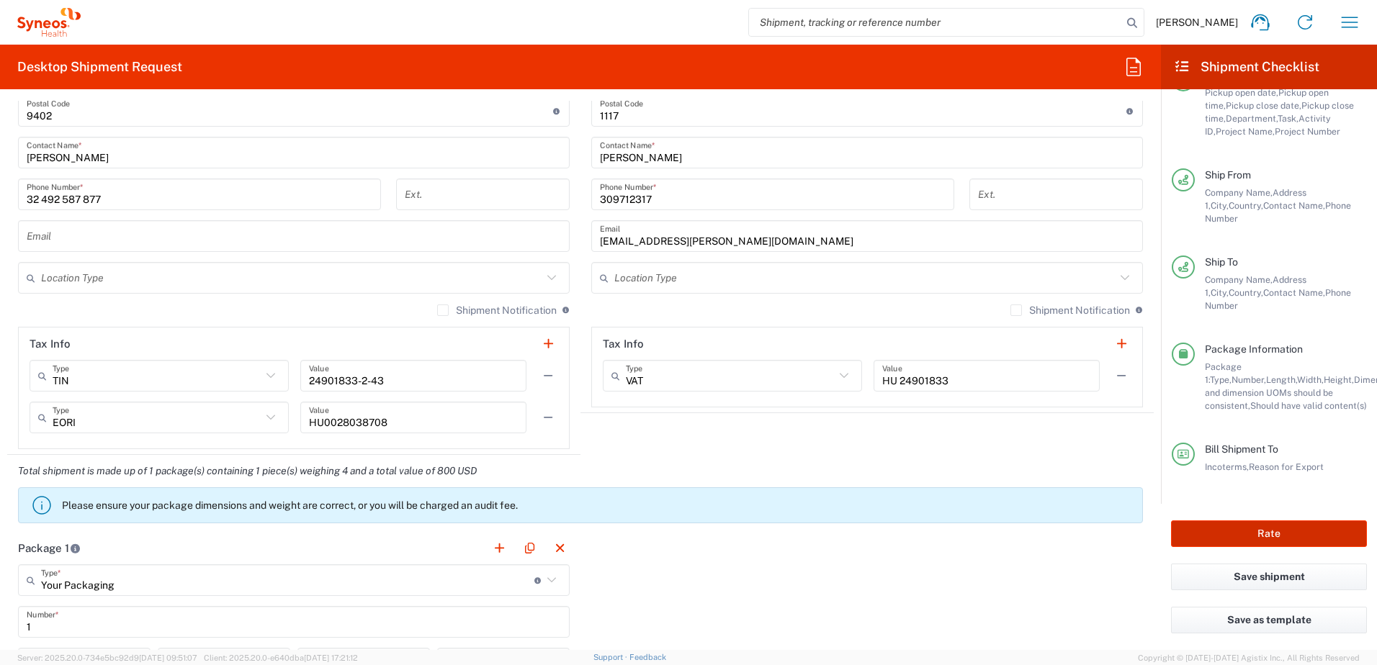
click at [1277, 530] on button "Rate" at bounding box center [1269, 534] width 196 height 27
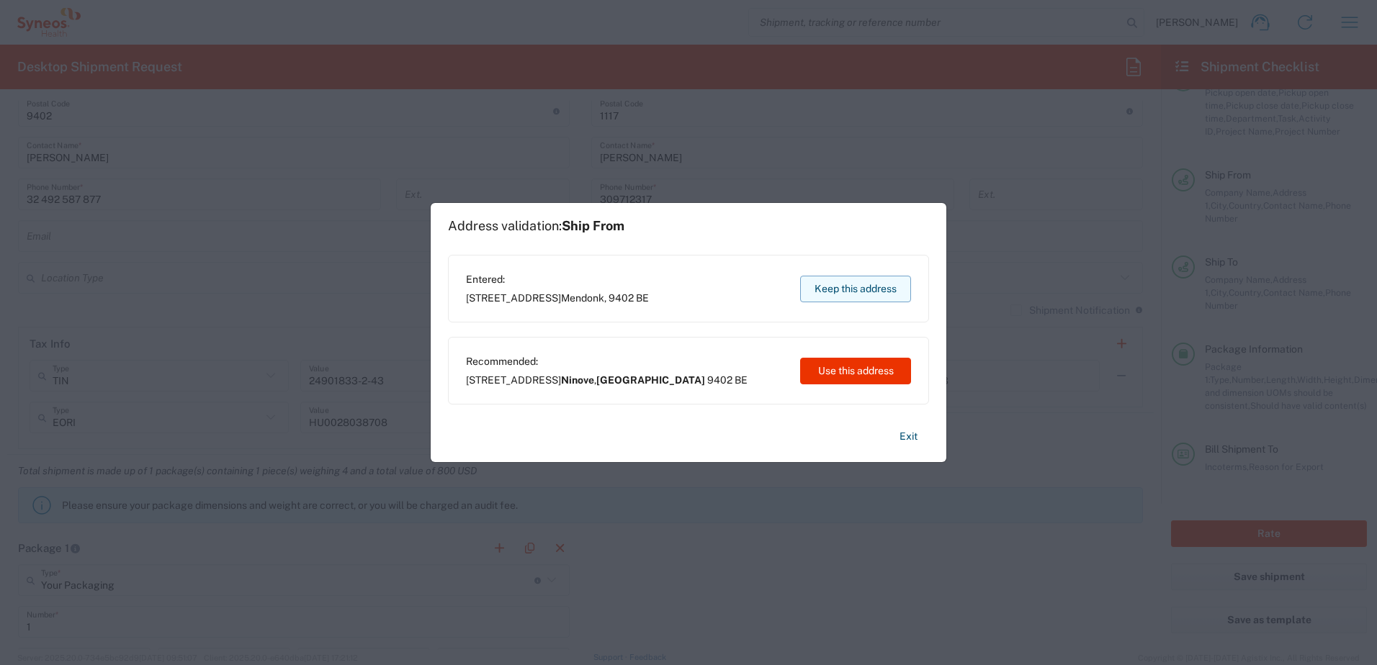
click at [858, 282] on button "Keep this address" at bounding box center [855, 289] width 111 height 27
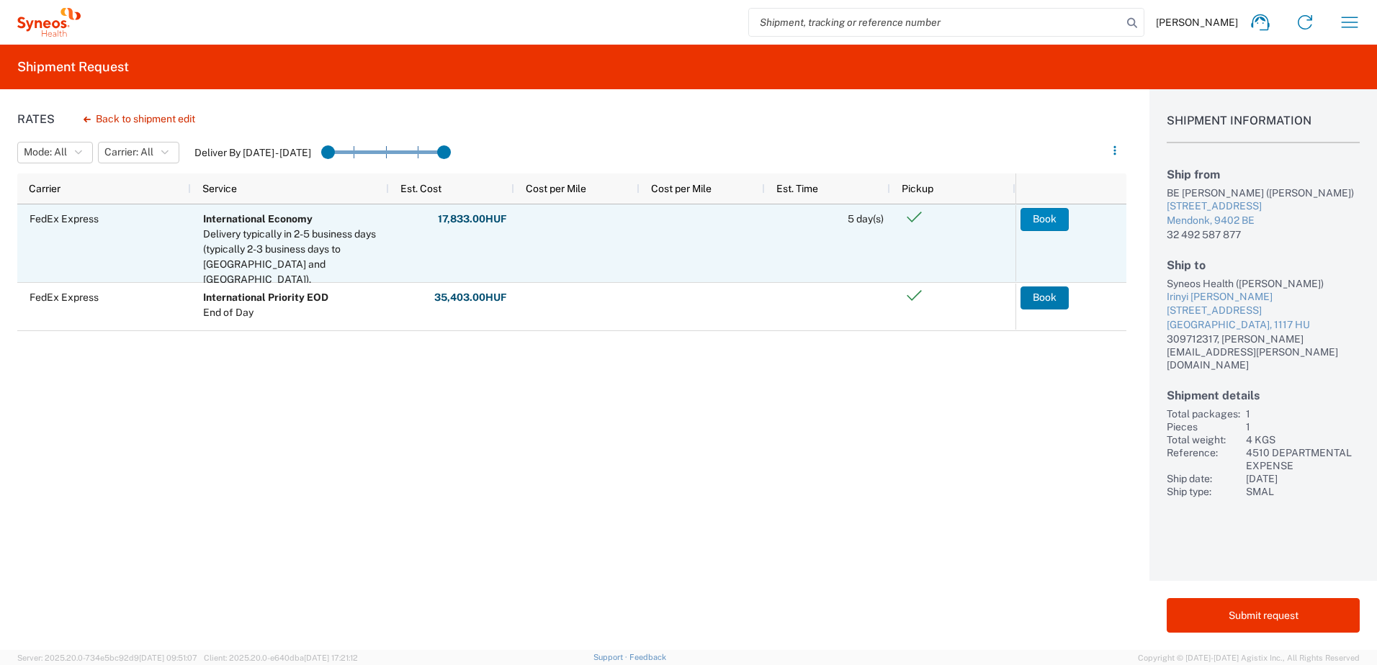
click at [1041, 214] on button "Book" at bounding box center [1045, 219] width 48 height 23
